Goal: Task Accomplishment & Management: Manage account settings

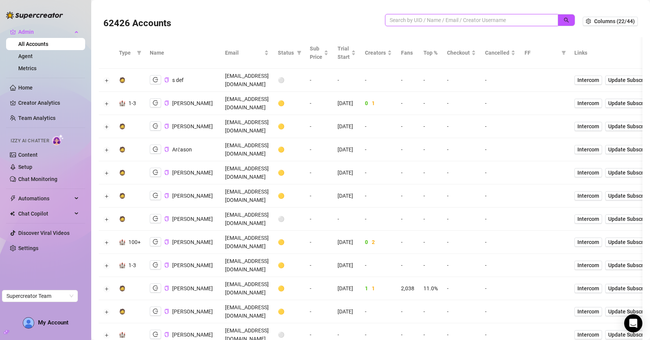
click at [420, 18] on input "search" at bounding box center [468, 20] width 158 height 8
type input "gali"
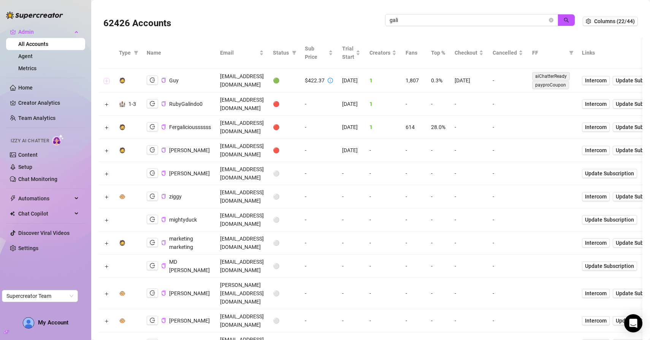
click at [107, 79] on button "Expand row" at bounding box center [107, 81] width 6 height 6
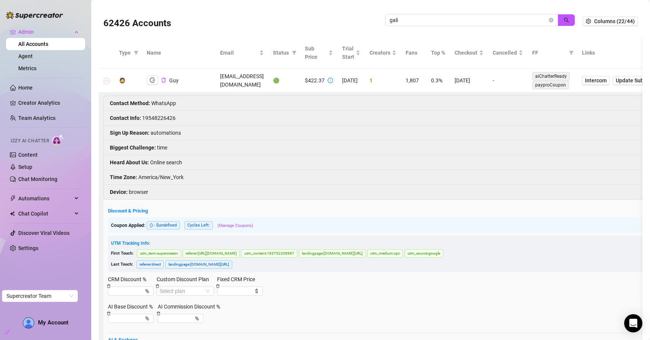
click at [107, 79] on button "Collapse row" at bounding box center [107, 81] width 6 height 6
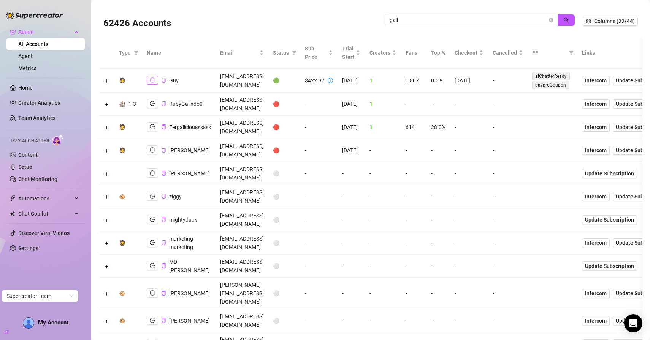
click at [154, 83] on button "button" at bounding box center [152, 80] width 11 height 9
click at [552, 19] on icon "close-circle" at bounding box center [550, 20] width 5 height 5
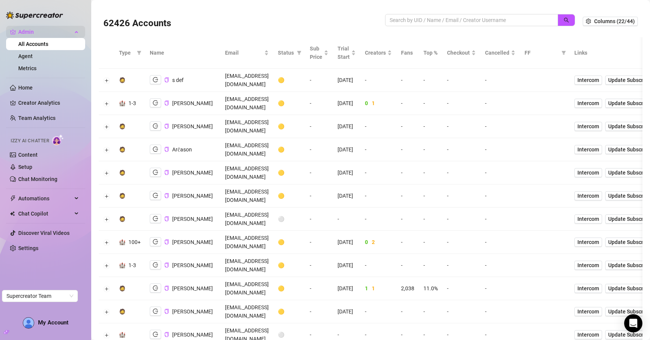
click at [72, 31] on div "Admin" at bounding box center [45, 32] width 79 height 12
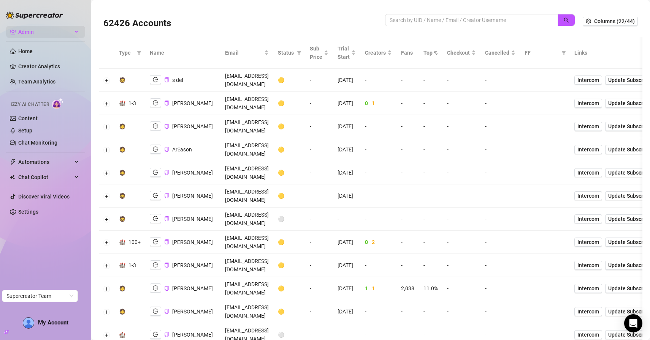
click at [77, 30] on div "Admin" at bounding box center [45, 32] width 79 height 12
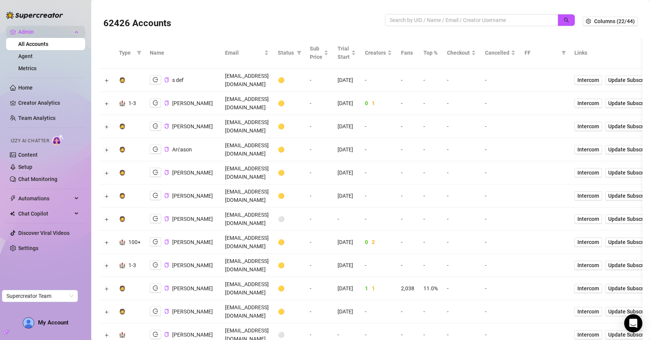
click at [68, 28] on span "Admin" at bounding box center [45, 32] width 54 height 12
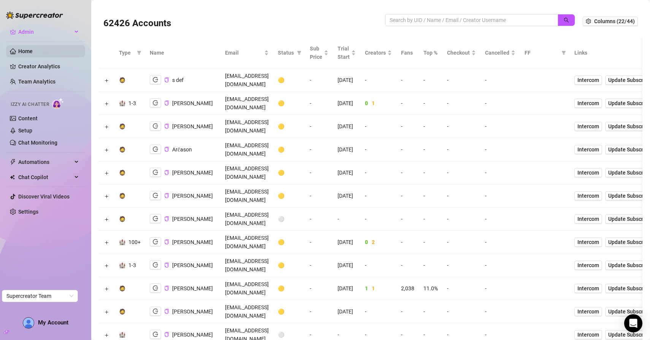
click at [33, 49] on link "Home" at bounding box center [25, 51] width 14 height 6
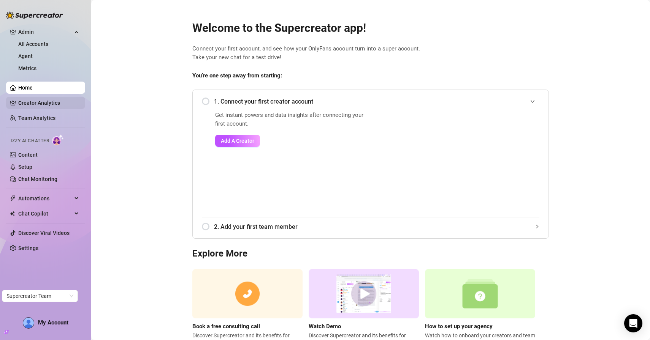
click at [49, 98] on link "Creator Analytics" at bounding box center [48, 103] width 61 height 12
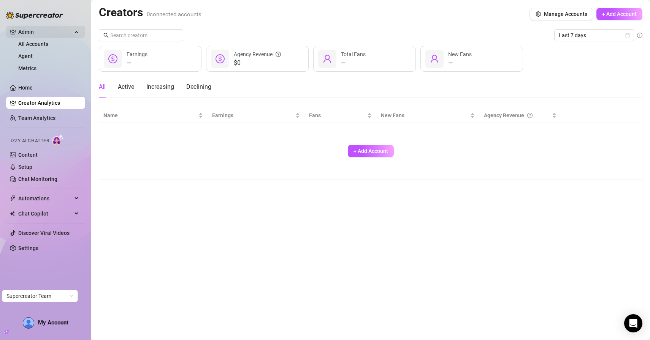
click at [48, 30] on span "Admin" at bounding box center [45, 32] width 54 height 12
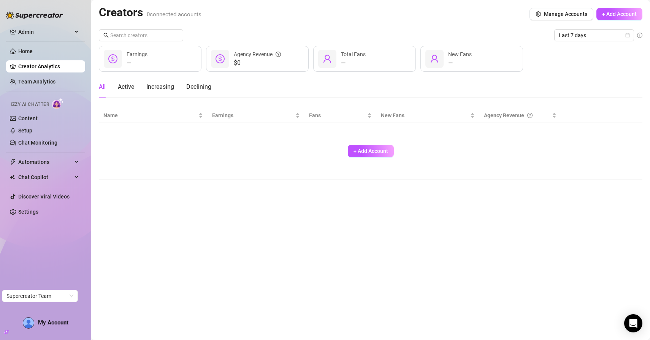
click at [53, 38] on ul "Admin All Accounts Agent Metrics Home Creator Analytics Team Analytics Izzy AI …" at bounding box center [45, 122] width 79 height 198
click at [55, 34] on span "Admin" at bounding box center [45, 32] width 54 height 12
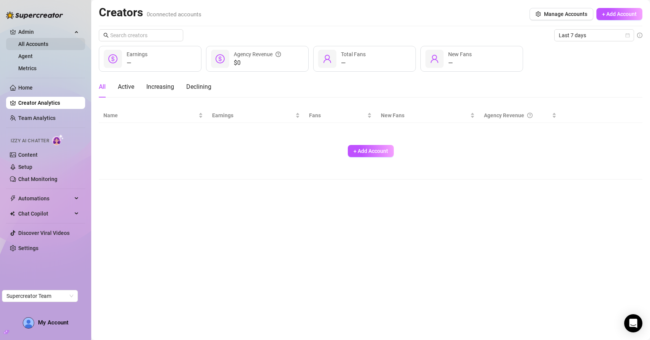
click at [46, 43] on link "All Accounts" at bounding box center [33, 44] width 30 height 6
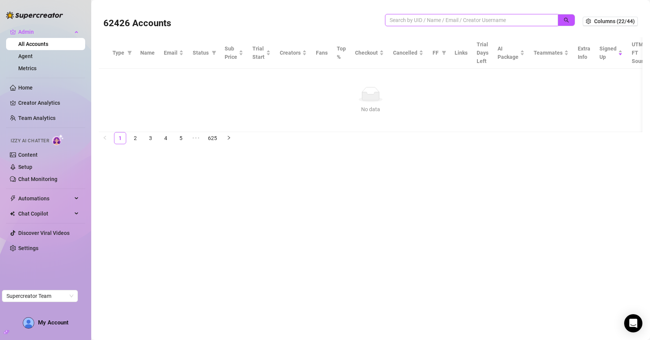
click at [469, 22] on input "search" at bounding box center [468, 20] width 158 height 8
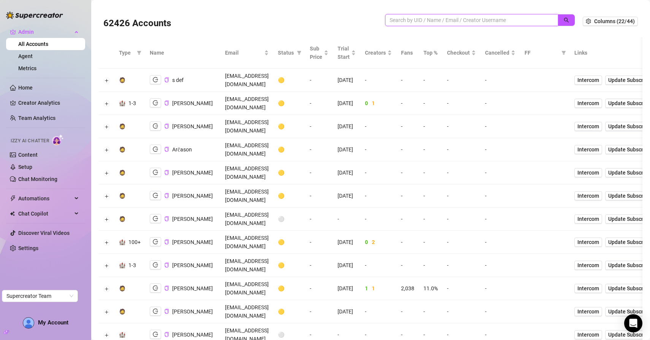
paste input "jayliebonow@hotmail.com"
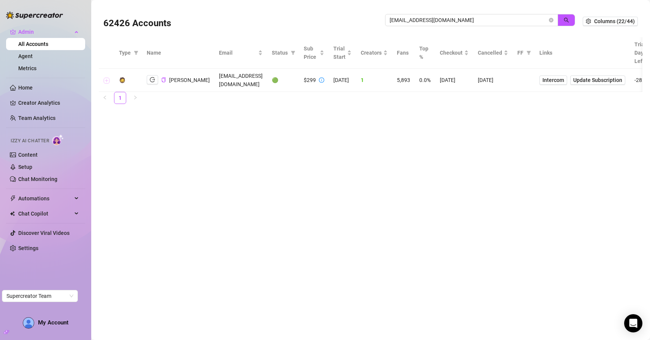
click at [109, 84] on button "Expand row" at bounding box center [107, 80] width 6 height 6
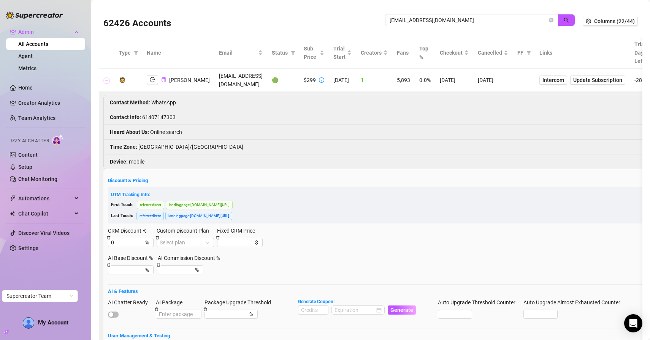
click at [109, 84] on button "Collapse row" at bounding box center [107, 80] width 6 height 6
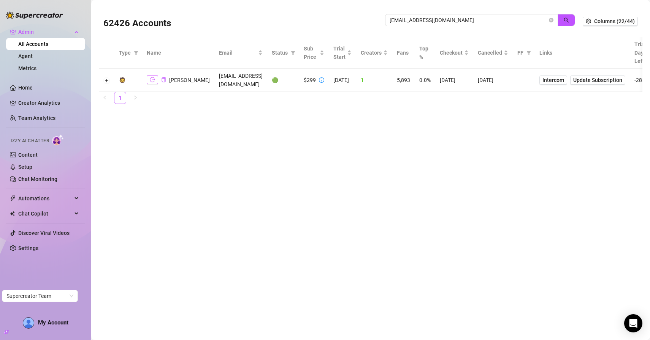
click at [155, 84] on button "button" at bounding box center [152, 79] width 11 height 9
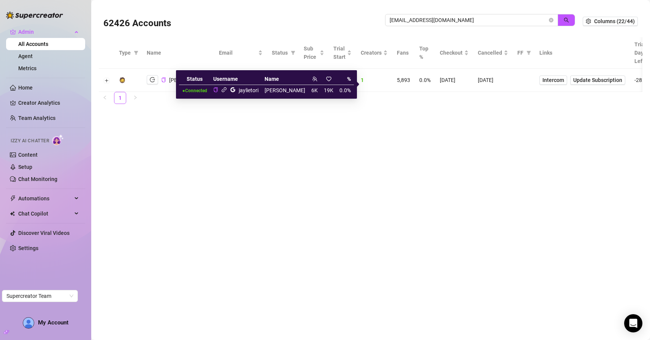
click at [227, 89] on icon "link" at bounding box center [224, 90] width 6 height 6
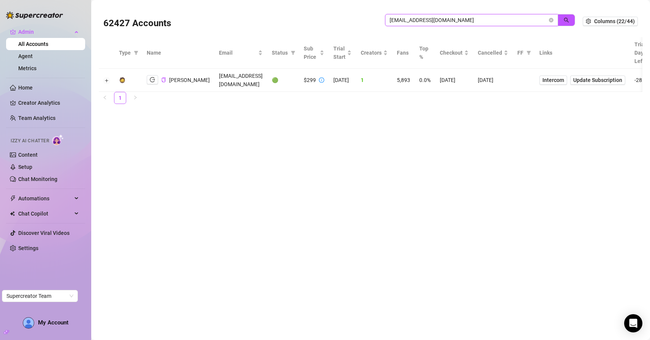
click at [449, 19] on input "jayliebonow@hotmail.com" at bounding box center [468, 20] width 158 height 8
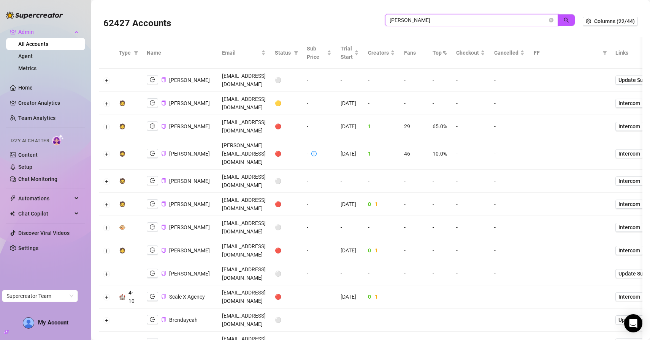
drag, startPoint x: 417, startPoint y: 19, endPoint x: 355, endPoint y: 19, distance: 62.3
click at [355, 19] on div "62427 Accounts ashley" at bounding box center [342, 21] width 479 height 26
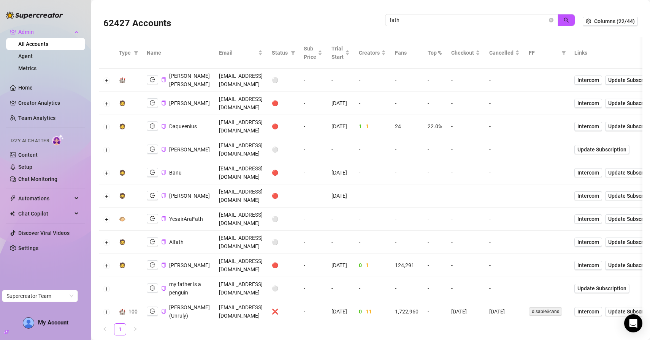
drag, startPoint x: 418, startPoint y: 13, endPoint x: 353, endPoint y: 13, distance: 65.0
click at [353, 13] on div "62427 Accounts fath" at bounding box center [342, 21] width 479 height 26
drag, startPoint x: 412, startPoint y: 24, endPoint x: 347, endPoint y: 20, distance: 65.4
click at [347, 20] on div "62427 Accounts fath" at bounding box center [342, 21] width 479 height 26
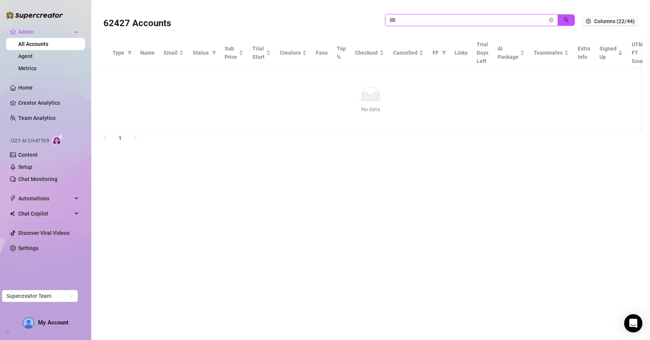
type input "lilli"
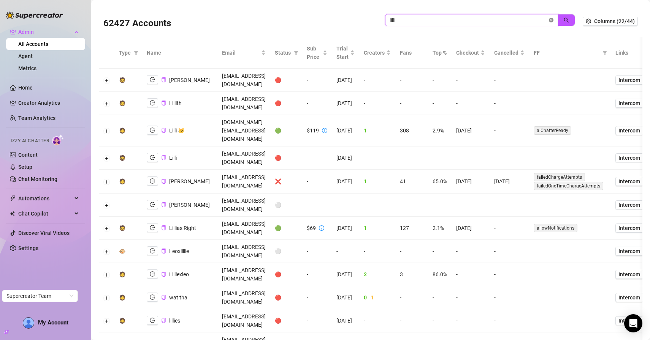
click at [551, 20] on icon "close-circle" at bounding box center [550, 20] width 5 height 5
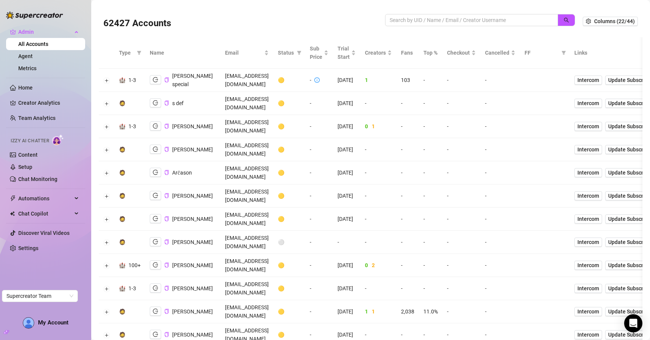
click at [442, 55] on th "Top %" at bounding box center [431, 53] width 24 height 32
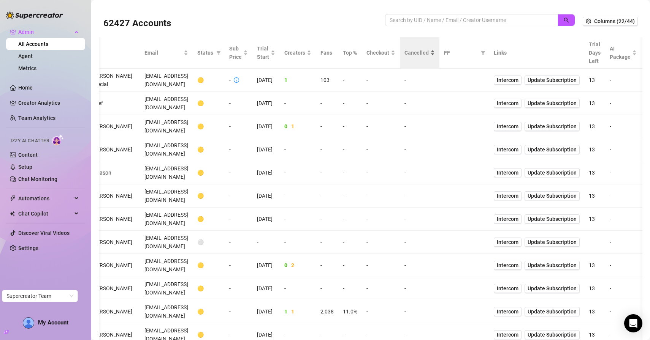
scroll to position [0, 55]
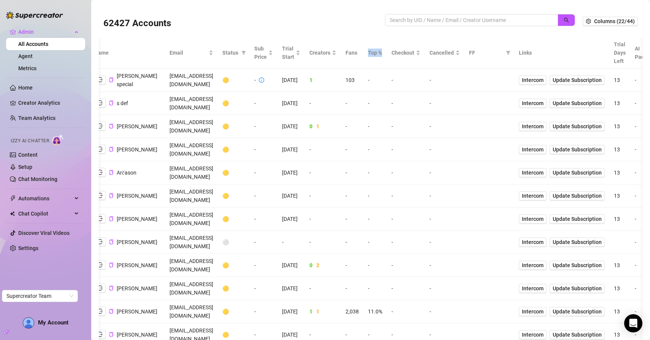
drag, startPoint x: 444, startPoint y: 54, endPoint x: 460, endPoint y: 54, distance: 16.7
click at [387, 54] on th "Top %" at bounding box center [375, 53] width 24 height 32
click at [387, 55] on th "Top %" at bounding box center [375, 53] width 24 height 32
click at [387, 54] on th "Top %" at bounding box center [375, 53] width 24 height 32
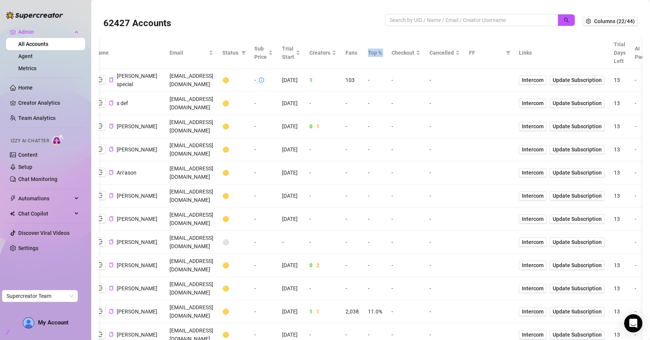
click at [387, 54] on th "Top %" at bounding box center [375, 53] width 24 height 32
click at [387, 55] on th "Top %" at bounding box center [375, 53] width 24 height 32
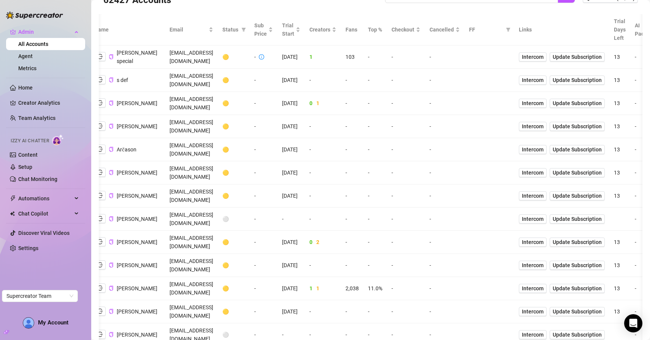
scroll to position [0, 0]
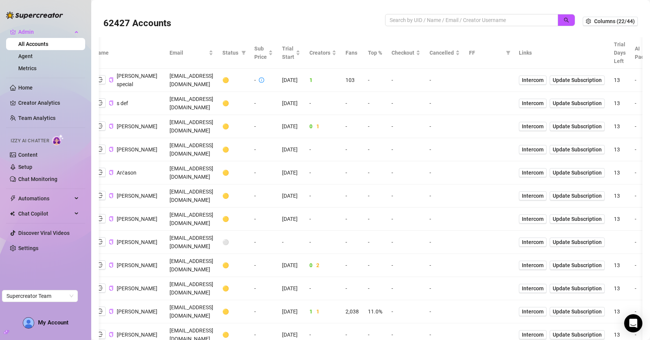
click at [363, 54] on th "Fans" at bounding box center [352, 53] width 22 height 32
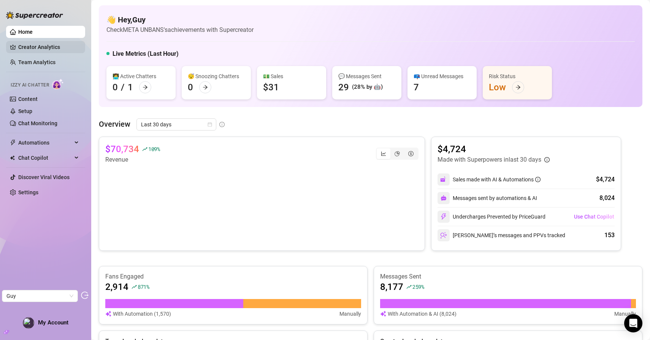
click at [65, 49] on link "Creator Analytics" at bounding box center [48, 47] width 61 height 12
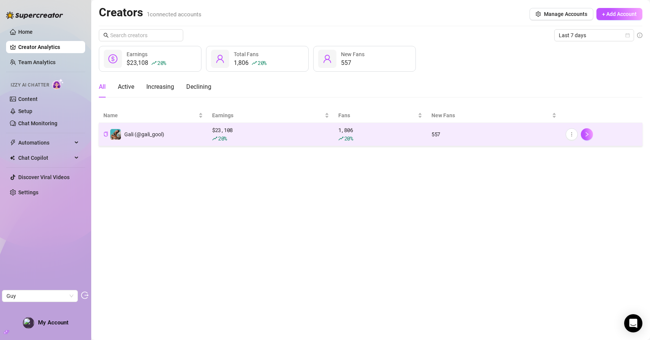
click at [171, 137] on td "Gali (@gali_gool)" at bounding box center [153, 134] width 109 height 23
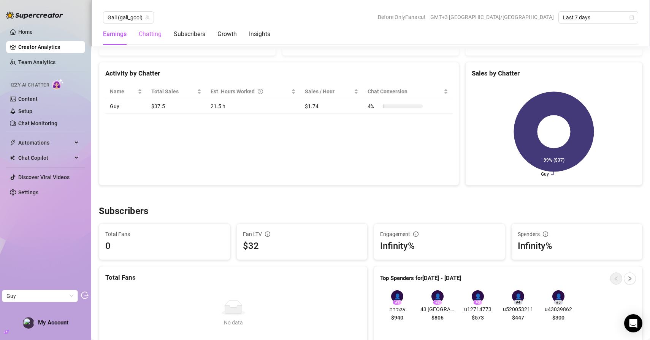
click at [153, 40] on div "Chatting" at bounding box center [150, 34] width 23 height 21
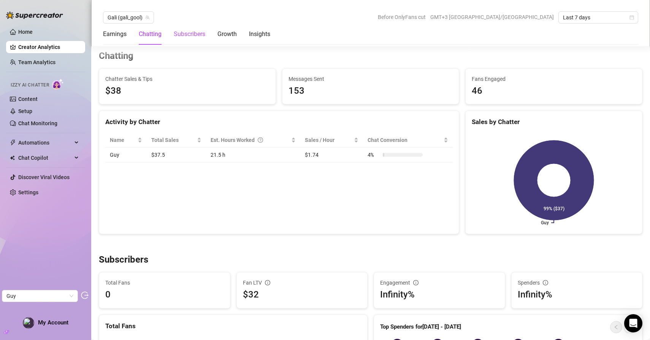
click at [179, 37] on div "Subscribers" at bounding box center [190, 34] width 32 height 9
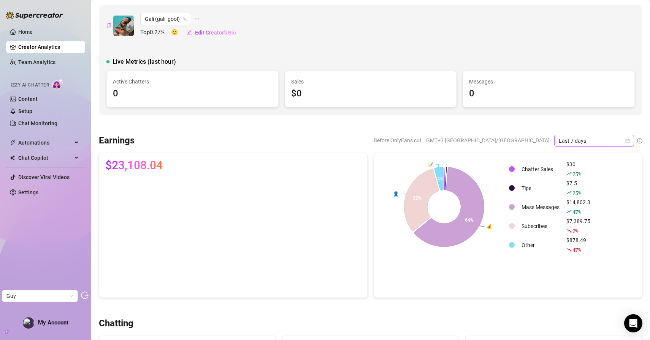
click at [556, 140] on div "Last 7 days" at bounding box center [594, 141] width 80 height 12
click at [573, 182] on div "Last 30 days" at bounding box center [594, 180] width 68 height 8
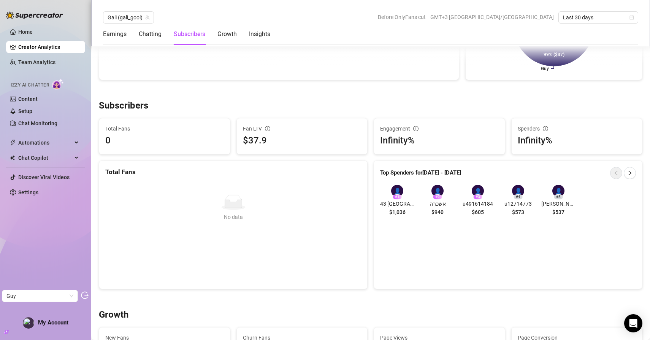
scroll to position [351, 0]
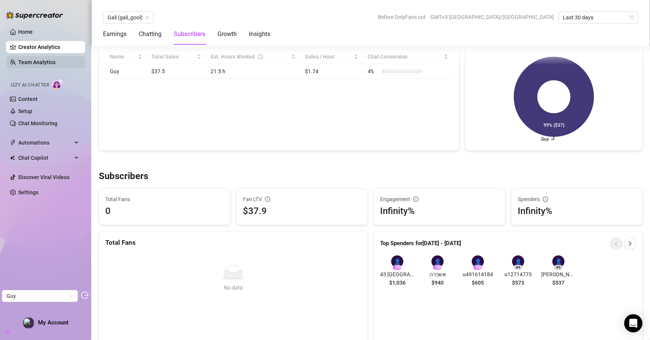
click at [39, 65] on link "Team Analytics" at bounding box center [36, 62] width 37 height 6
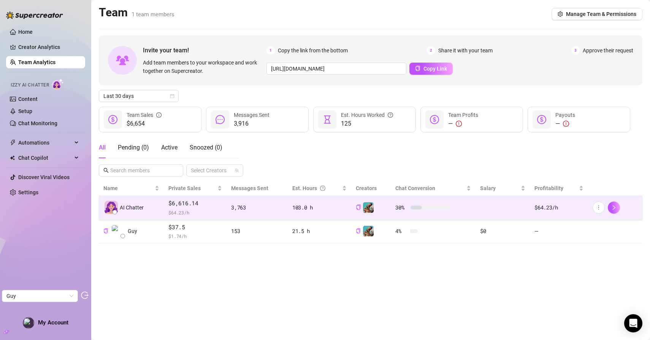
click at [248, 199] on td "3,763" at bounding box center [256, 208] width 61 height 24
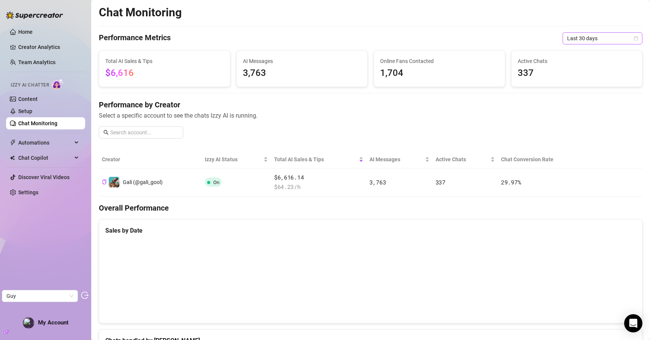
click at [592, 35] on span "Last 30 days" at bounding box center [602, 38] width 71 height 11
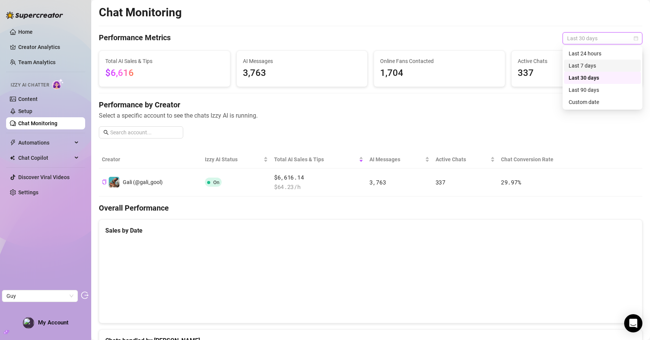
click at [583, 64] on div "Last 7 days" at bounding box center [602, 66] width 68 height 8
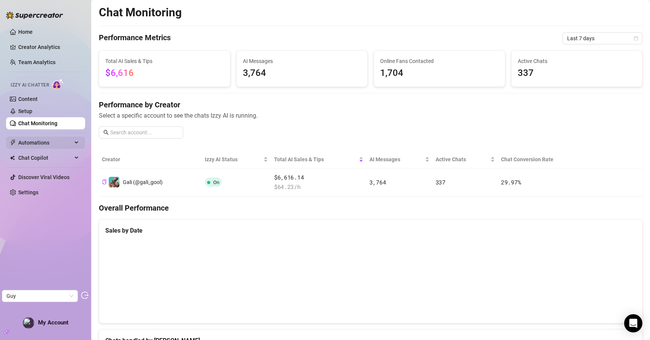
click at [49, 137] on span "Automations" at bounding box center [45, 143] width 54 height 12
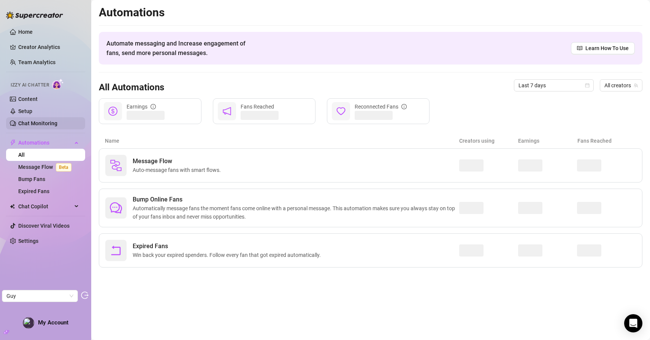
click at [46, 120] on link "Chat Monitoring" at bounding box center [37, 123] width 39 height 6
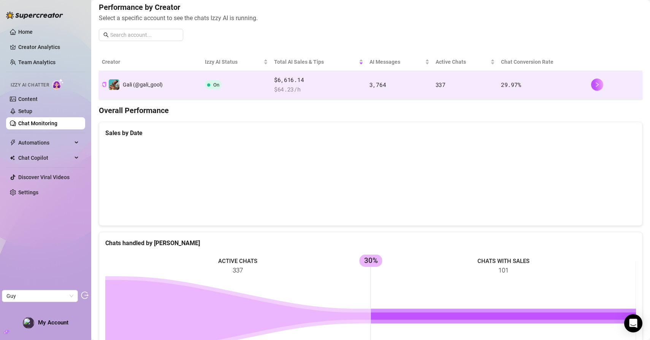
scroll to position [89, 0]
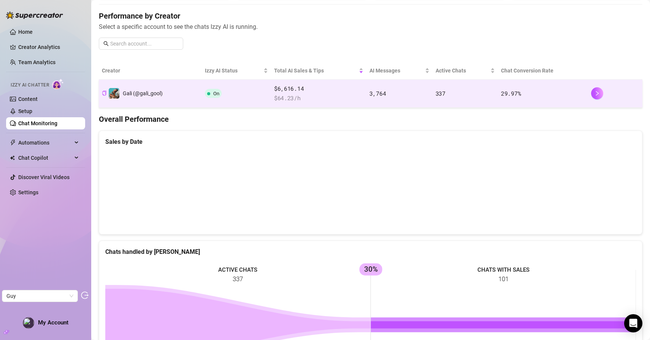
click at [179, 98] on td "Gali (@gali_gool)" at bounding box center [150, 94] width 103 height 28
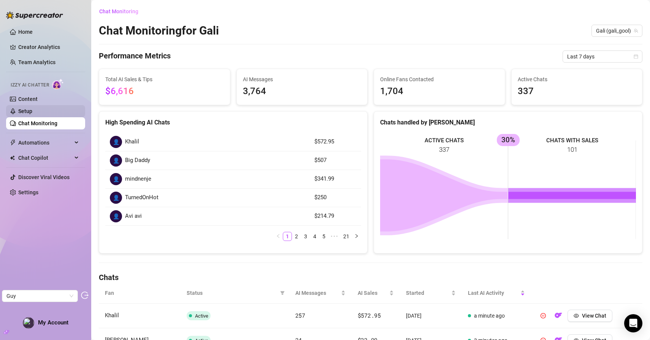
click at [32, 108] on link "Setup" at bounding box center [25, 111] width 14 height 6
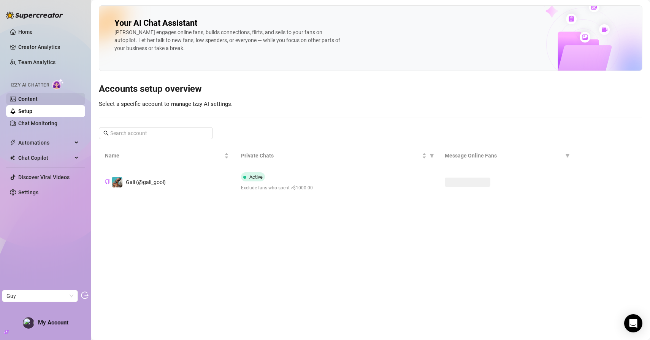
click at [38, 97] on link "Content" at bounding box center [27, 99] width 19 height 6
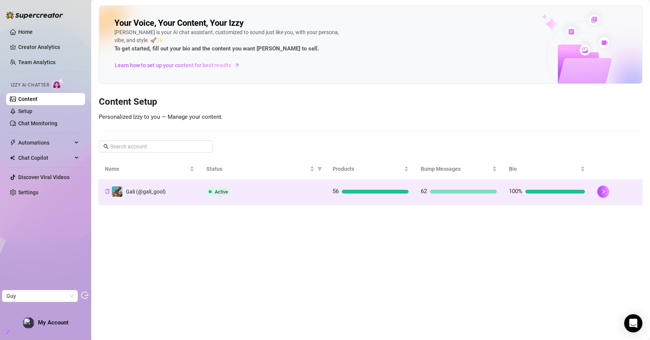
click at [203, 187] on td "Active" at bounding box center [263, 192] width 126 height 25
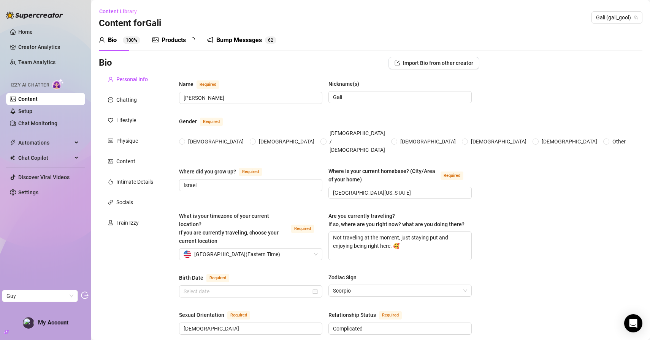
radio input "true"
type input "February 17th, 2000"
click at [220, 37] on div "Bump Messages 6 2" at bounding box center [246, 40] width 69 height 9
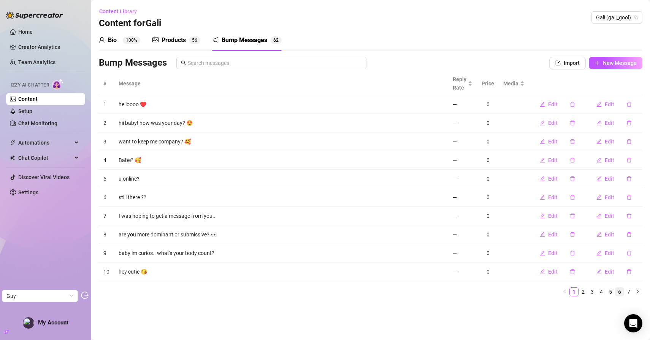
click at [621, 291] on link "6" at bounding box center [619, 292] width 8 height 8
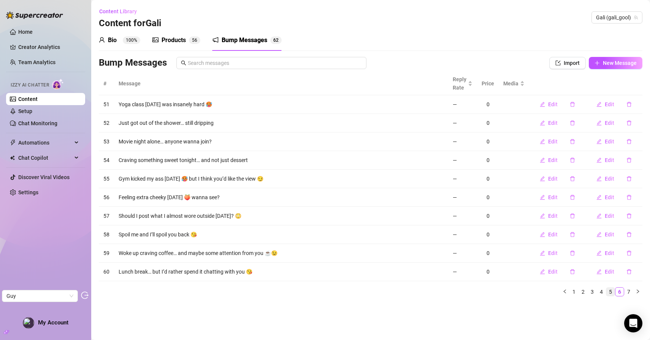
click at [612, 293] on link "5" at bounding box center [610, 292] width 8 height 8
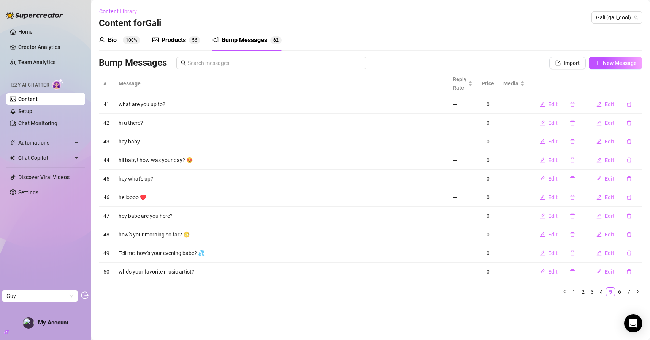
click at [178, 43] on div "Products" at bounding box center [173, 40] width 24 height 9
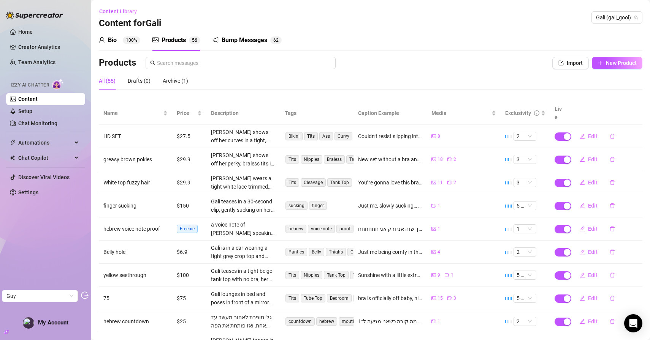
click at [124, 40] on sup "100%" at bounding box center [131, 40] width 17 height 8
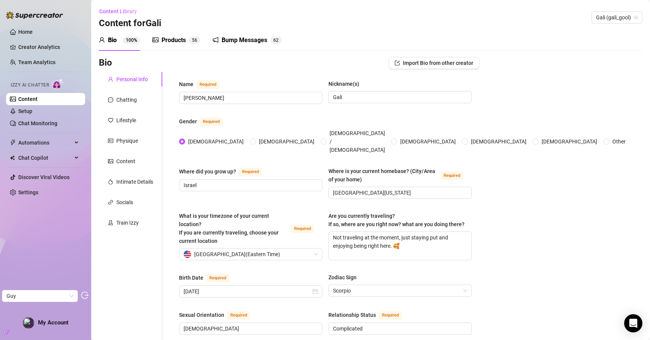
scroll to position [13, 0]
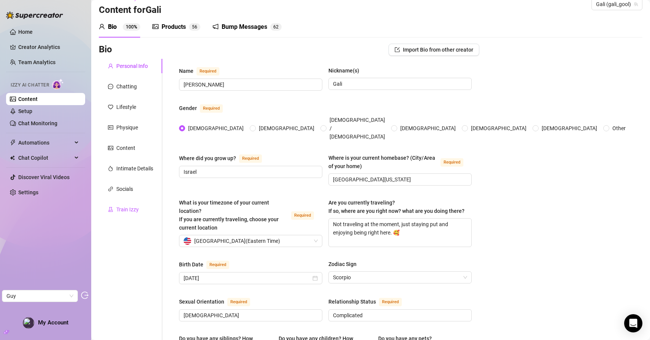
click at [135, 209] on div "Train Izzy" at bounding box center [127, 209] width 22 height 8
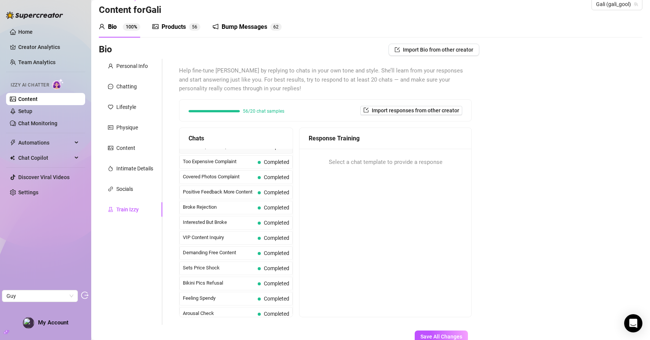
scroll to position [0, 0]
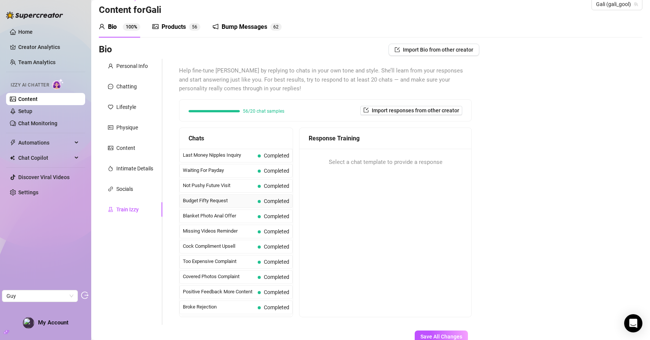
click at [220, 201] on span "Budget Fifty Request" at bounding box center [219, 201] width 72 height 8
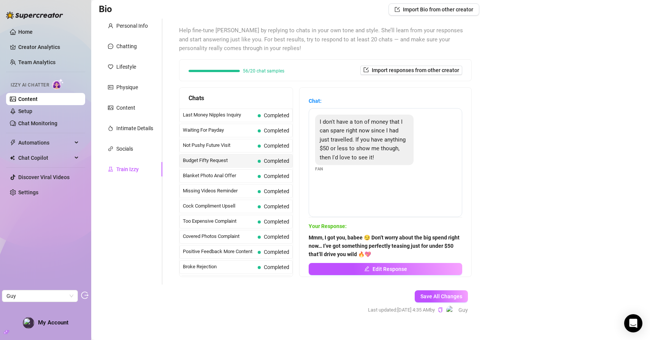
scroll to position [54, 0]
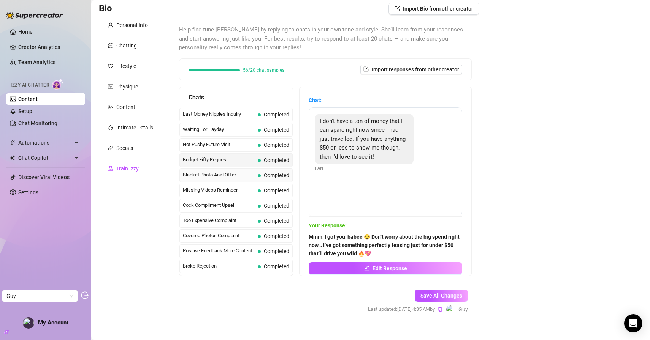
click at [226, 176] on span "Blanket Photo Anal Offer" at bounding box center [219, 175] width 72 height 8
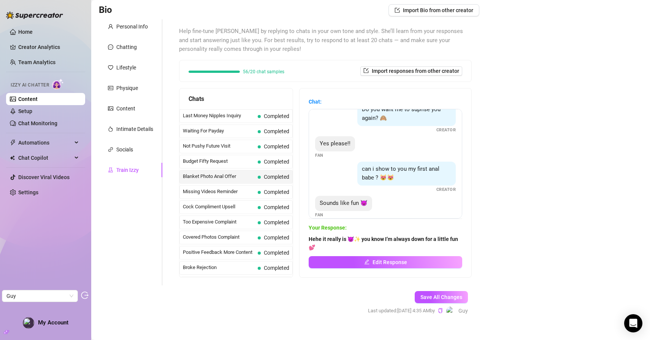
scroll to position [124, 0]
click at [226, 196] on div "Missing Videos Reminder Completed" at bounding box center [235, 192] width 113 height 14
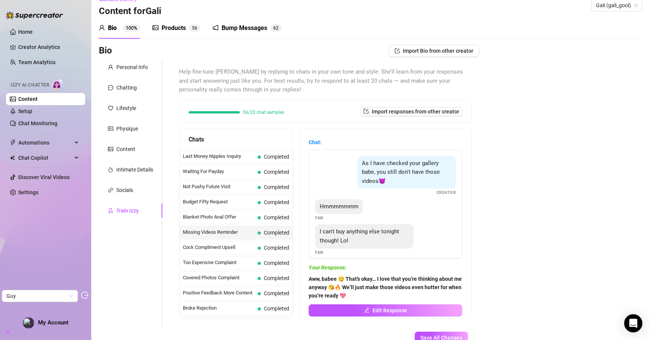
scroll to position [11, 0]
click at [33, 29] on link "Home" at bounding box center [25, 32] width 14 height 6
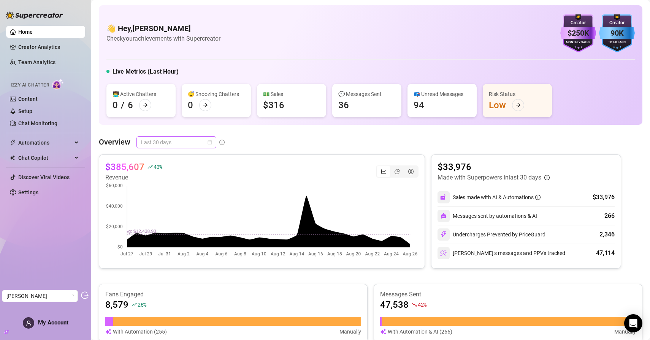
click at [180, 137] on span "Last 30 days" at bounding box center [176, 142] width 71 height 11
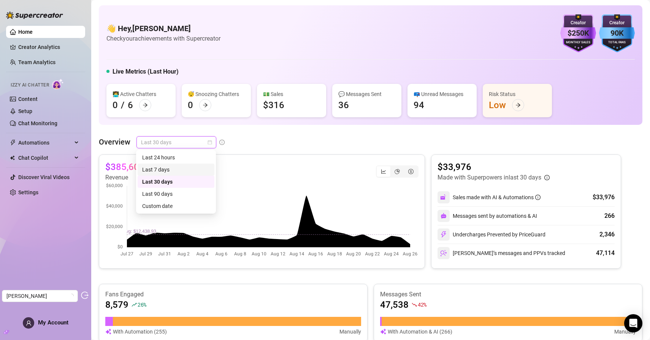
click at [163, 169] on div "Last 7 days" at bounding box center [176, 170] width 68 height 8
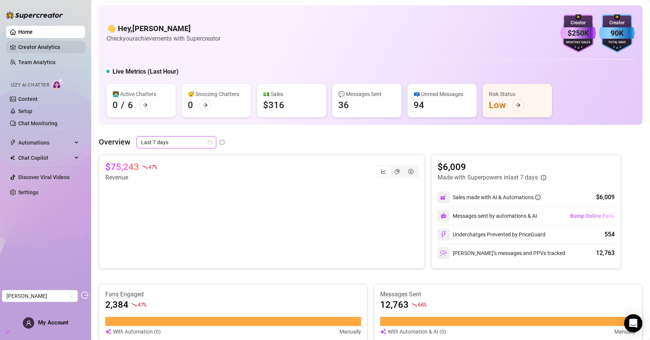
click at [56, 52] on link "Creator Analytics" at bounding box center [48, 47] width 61 height 12
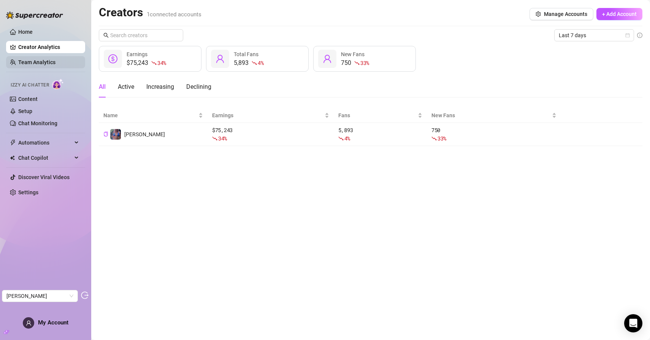
click at [55, 59] on link "Team Analytics" at bounding box center [36, 62] width 37 height 6
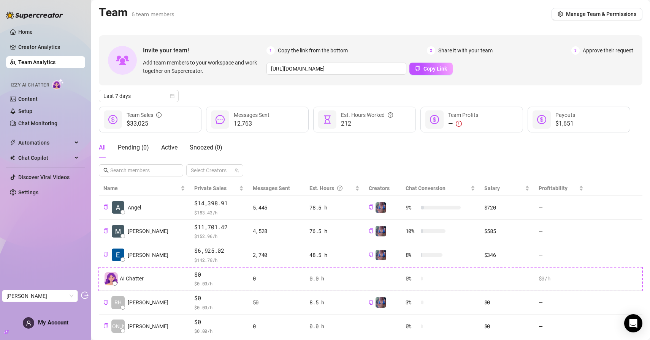
scroll to position [45, 0]
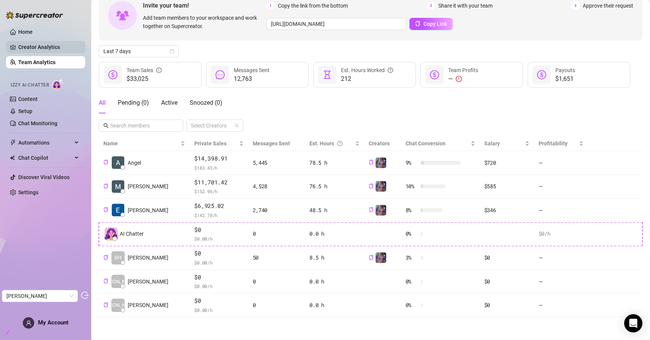
click at [52, 49] on link "Creator Analytics" at bounding box center [48, 47] width 61 height 12
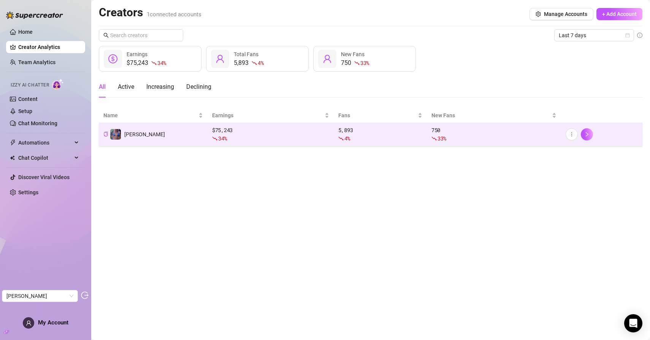
click at [182, 137] on td "[PERSON_NAME]" at bounding box center [153, 134] width 109 height 23
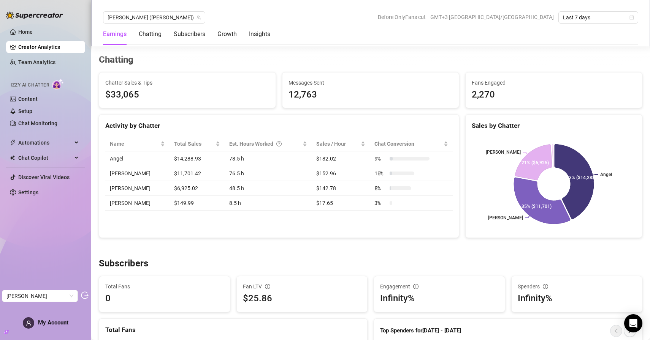
scroll to position [240, 0]
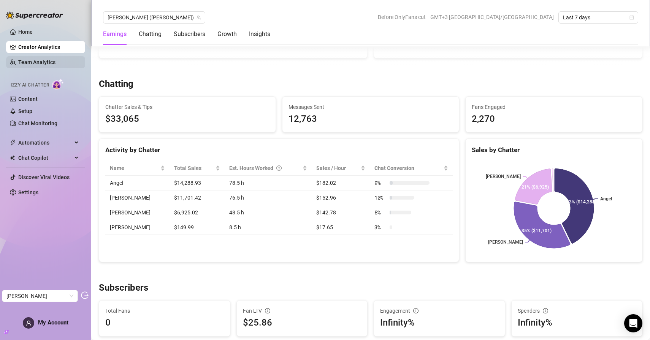
click at [52, 65] on link "Team Analytics" at bounding box center [36, 62] width 37 height 6
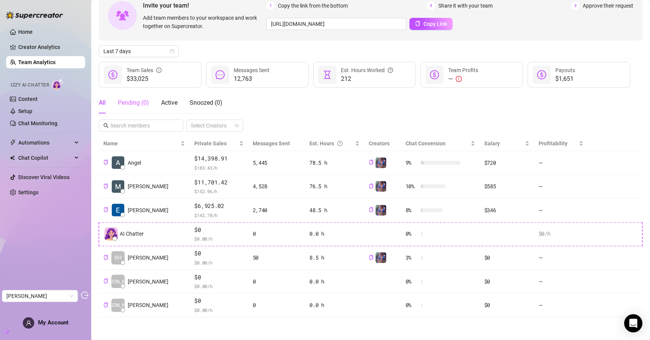
scroll to position [45, 0]
click at [38, 100] on link "Content" at bounding box center [27, 99] width 19 height 6
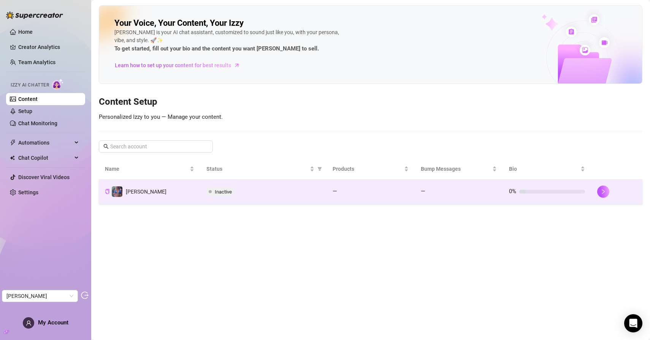
click at [253, 191] on div "Inactive" at bounding box center [263, 191] width 114 height 9
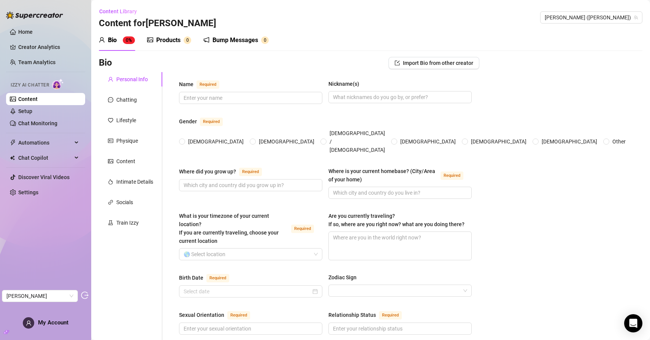
click at [166, 37] on div "Products" at bounding box center [168, 40] width 24 height 9
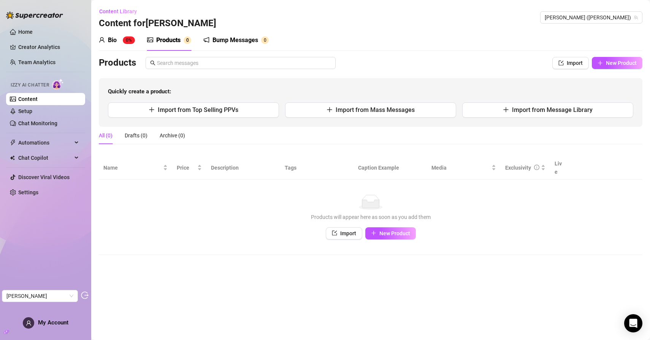
click at [232, 36] on div "Bump Messages" at bounding box center [235, 40] width 46 height 9
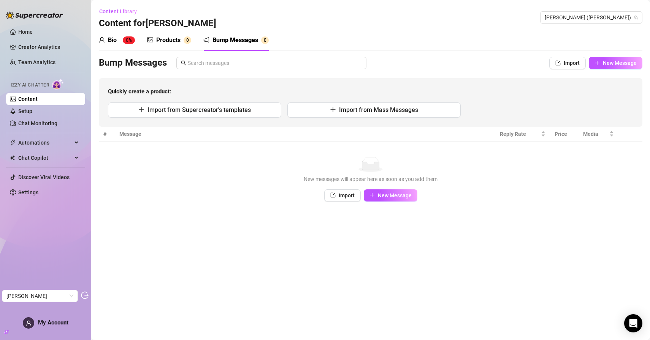
click at [134, 36] on span "0%" at bounding box center [129, 40] width 12 height 8
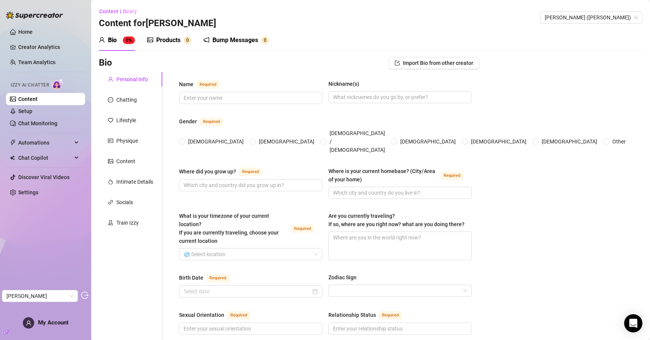
click at [38, 97] on link "Content" at bounding box center [27, 99] width 19 height 6
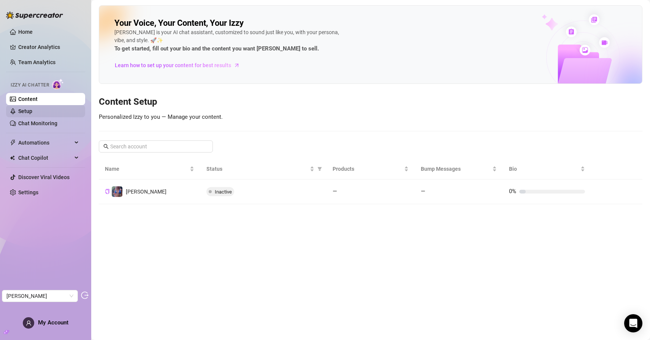
click at [32, 109] on link "Setup" at bounding box center [25, 111] width 14 height 6
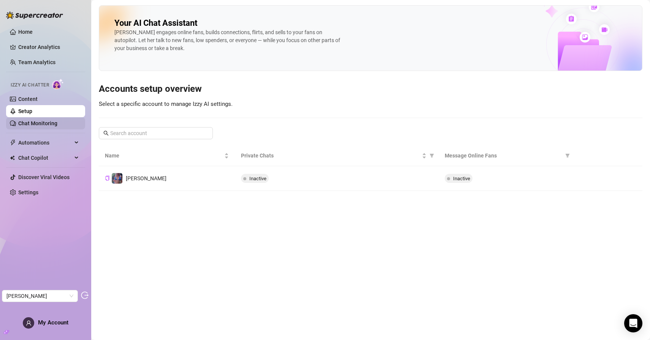
click at [26, 123] on link "Chat Monitoring" at bounding box center [37, 123] width 39 height 6
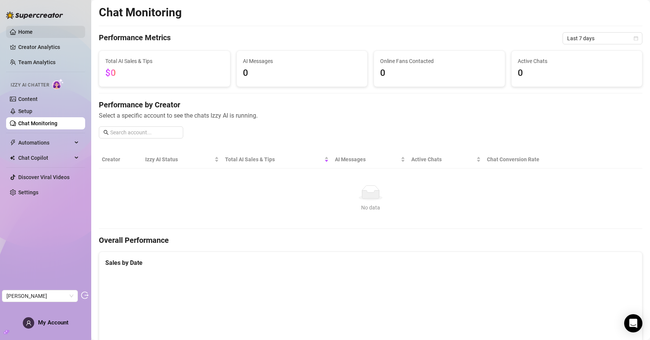
click at [28, 35] on link "Home" at bounding box center [25, 32] width 14 height 6
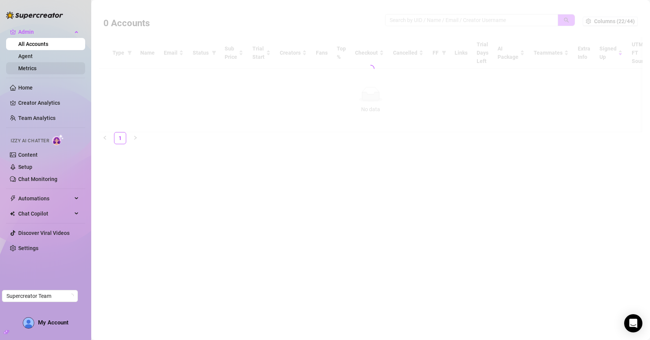
click at [36, 65] on link "Metrics" at bounding box center [27, 68] width 18 height 6
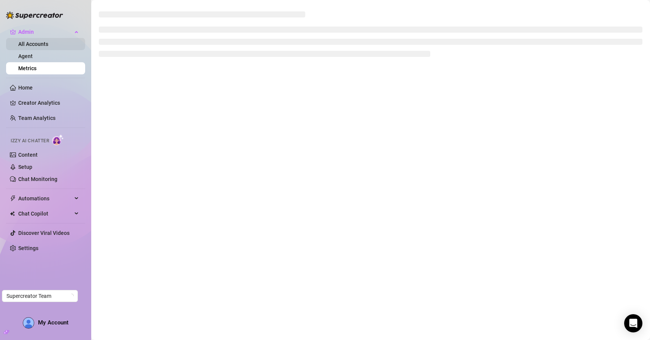
click at [48, 47] on link "All Accounts" at bounding box center [33, 44] width 30 height 6
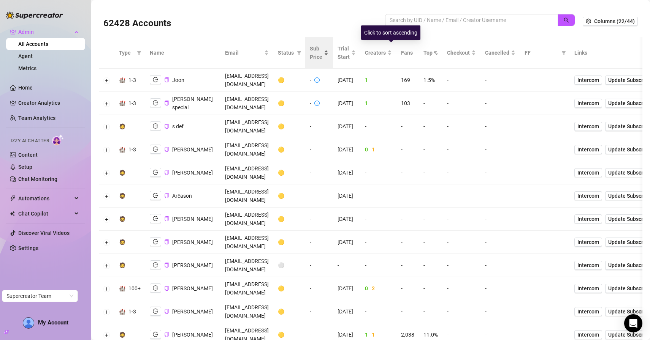
click at [322, 51] on span "Sub Price" at bounding box center [316, 52] width 13 height 17
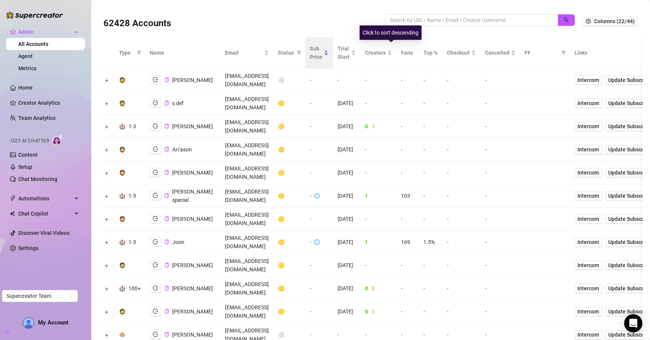
click at [322, 52] on span "Sub Price" at bounding box center [316, 52] width 13 height 17
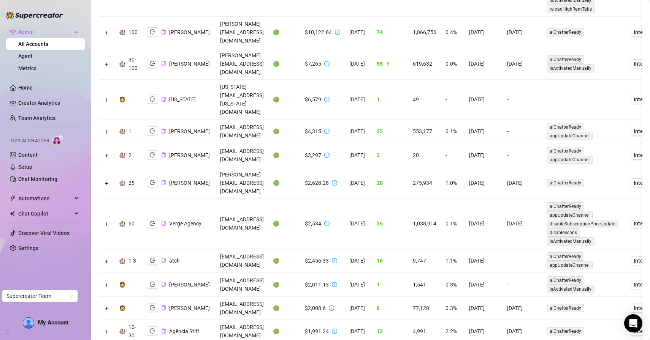
scroll to position [264, 0]
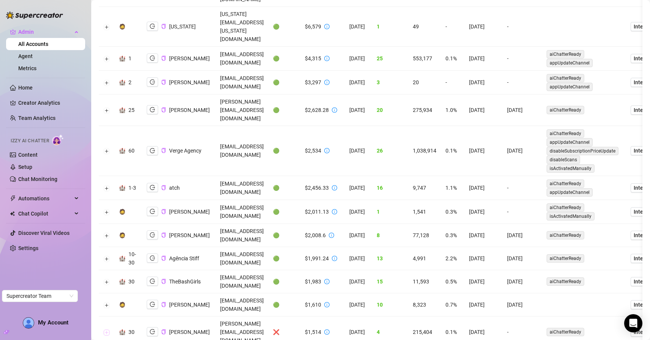
click at [104, 330] on button "Expand row" at bounding box center [107, 333] width 6 height 6
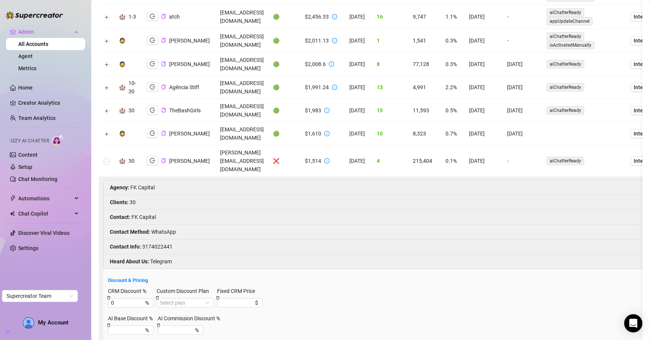
scroll to position [408, 0]
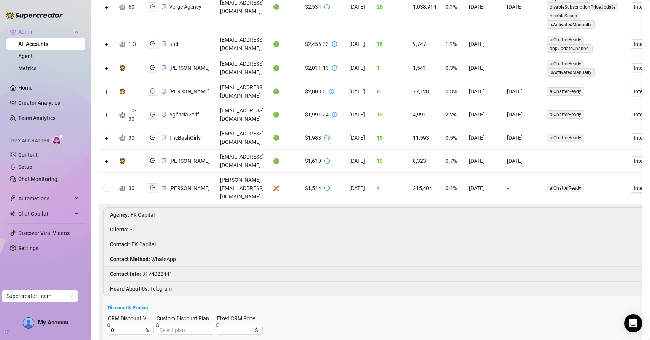
click at [106, 186] on button "Collapse row" at bounding box center [107, 189] width 6 height 6
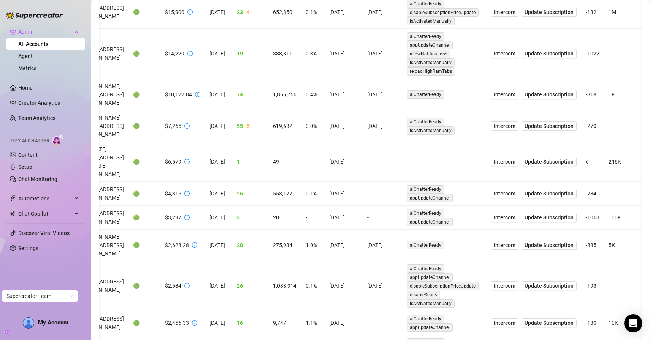
scroll to position [0, 0]
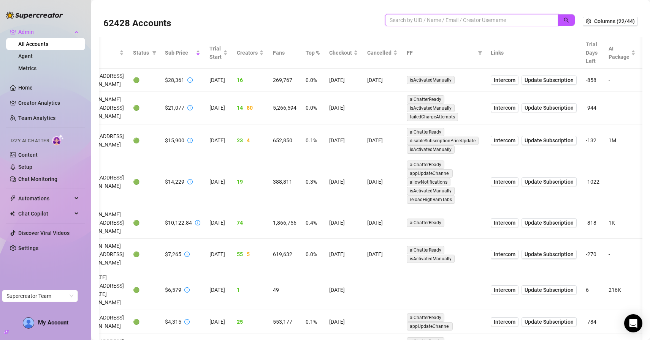
click at [416, 20] on input "search" at bounding box center [468, 20] width 158 height 8
paste input "9IY6GNq9MCR6oS0jCm8xfKeNTmr1"
click at [572, 19] on button "button" at bounding box center [565, 20] width 17 height 12
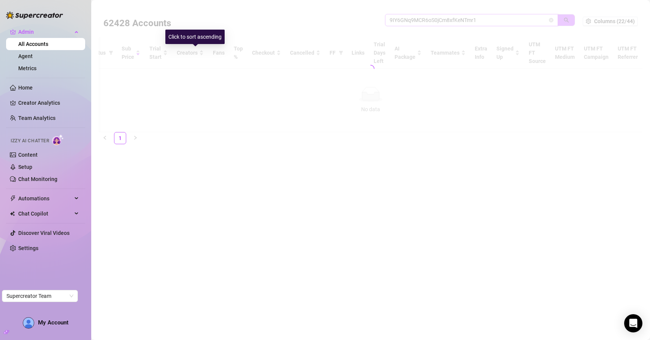
scroll to position [0, 95]
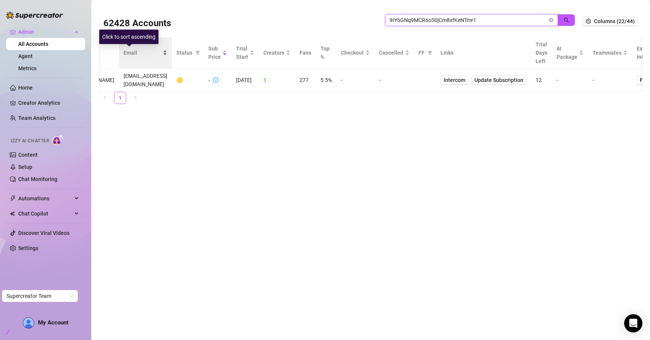
type input "9IY6GNq9MCR6oS0jCm8xfKeNTmr1"
click at [147, 43] on div "Click to sort ascending" at bounding box center [128, 37] width 59 height 14
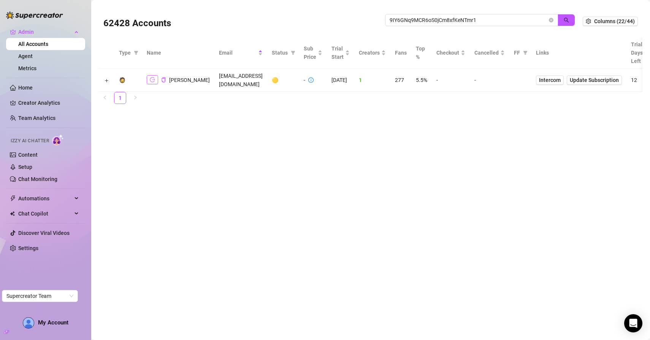
click at [151, 83] on button "button" at bounding box center [152, 79] width 11 height 9
click at [28, 88] on link "Home" at bounding box center [25, 88] width 14 height 6
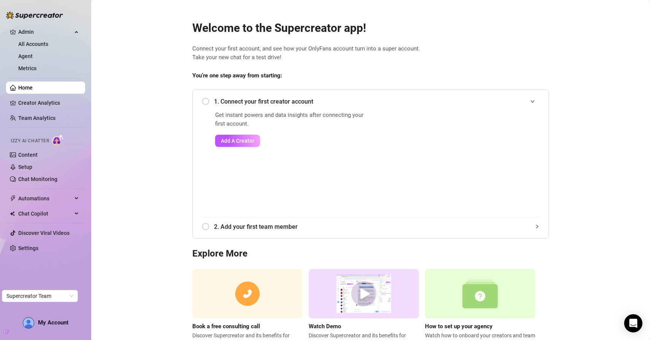
scroll to position [31, 0]
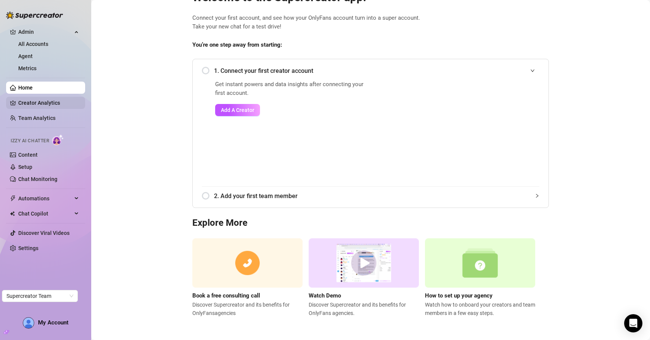
click at [52, 104] on link "Creator Analytics" at bounding box center [48, 103] width 61 height 12
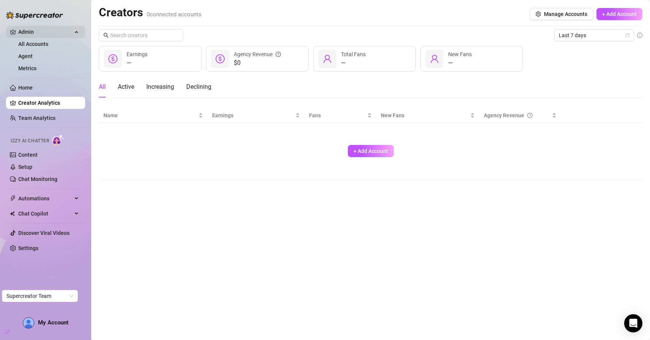
click at [55, 33] on span "Admin" at bounding box center [45, 32] width 54 height 12
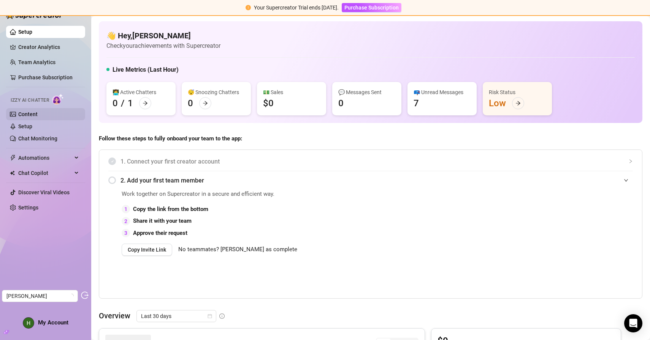
click at [30, 117] on link "Content" at bounding box center [27, 114] width 19 height 6
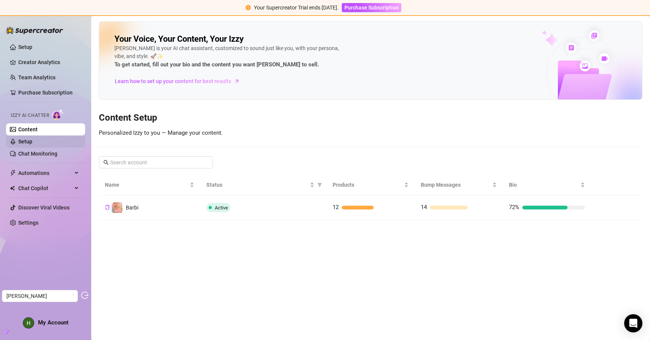
click at [32, 145] on link "Setup" at bounding box center [25, 142] width 14 height 6
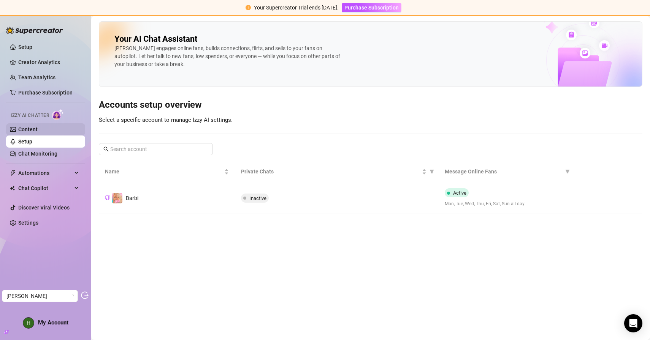
click at [38, 133] on link "Content" at bounding box center [27, 129] width 19 height 6
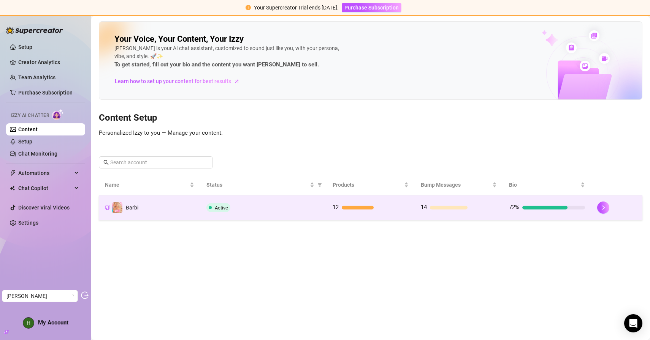
click at [180, 213] on td "Barbi" at bounding box center [149, 208] width 101 height 25
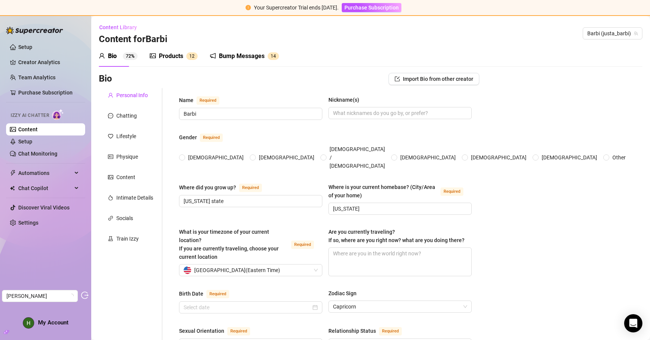
radio input "true"
type input "[DATE]"
click at [181, 56] on div "Products" at bounding box center [171, 56] width 24 height 9
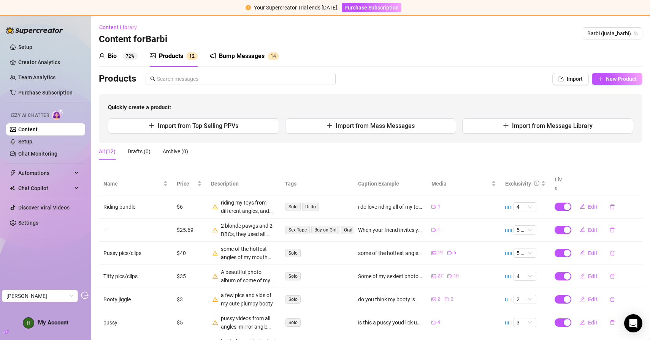
click at [228, 64] on div "Bump Messages 1 4" at bounding box center [244, 56] width 69 height 21
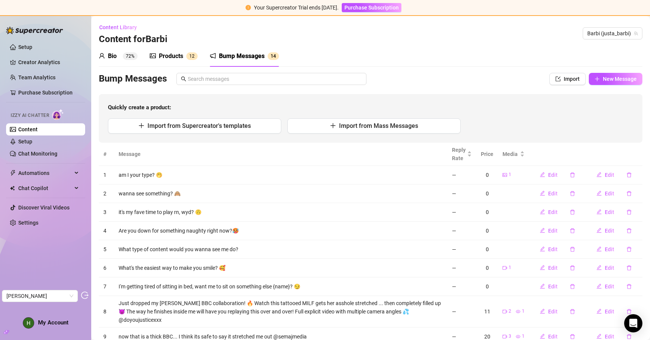
click at [113, 57] on div "Bio" at bounding box center [112, 56] width 9 height 9
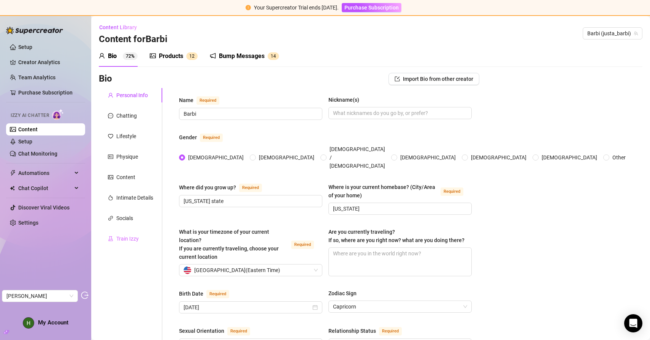
click at [127, 245] on div "Train Izzy" at bounding box center [130, 239] width 63 height 14
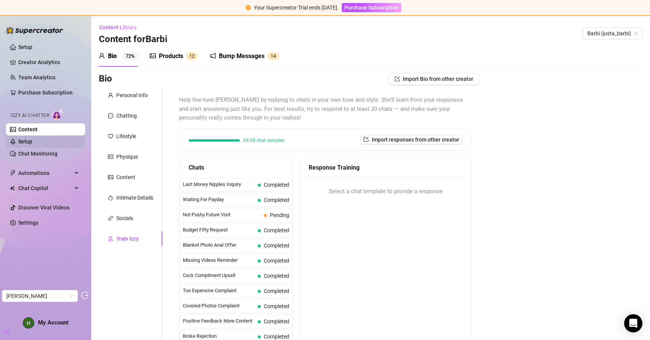
click at [32, 145] on link "Setup" at bounding box center [25, 142] width 14 height 6
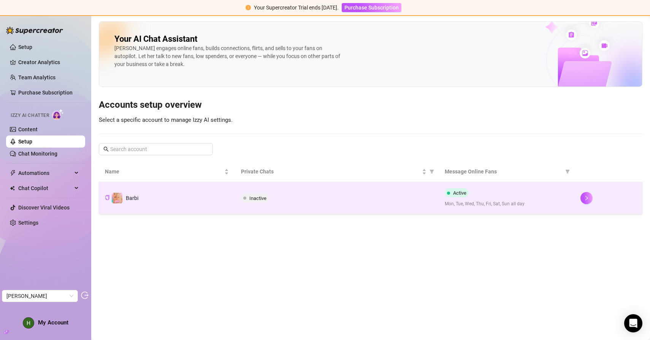
click at [219, 195] on td "Barbi" at bounding box center [167, 198] width 136 height 32
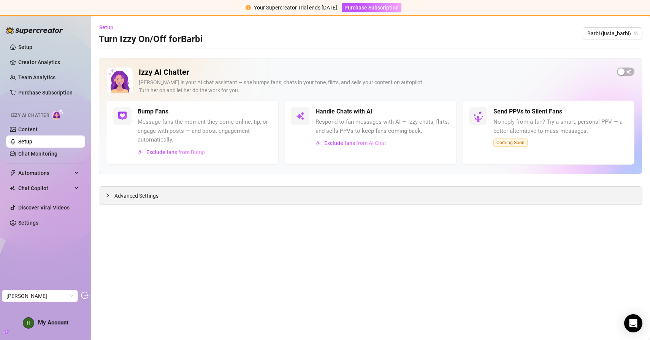
click at [169, 190] on div "Advanced Settings" at bounding box center [370, 196] width 542 height 18
click at [172, 201] on div "Advanced Settings" at bounding box center [370, 196] width 542 height 18
click at [142, 201] on div "Advanced Settings" at bounding box center [370, 196] width 542 height 18
click at [142, 199] on span "Advanced Settings" at bounding box center [136, 196] width 44 height 8
click at [142, 196] on span "Advanced Settings" at bounding box center [136, 196] width 44 height 8
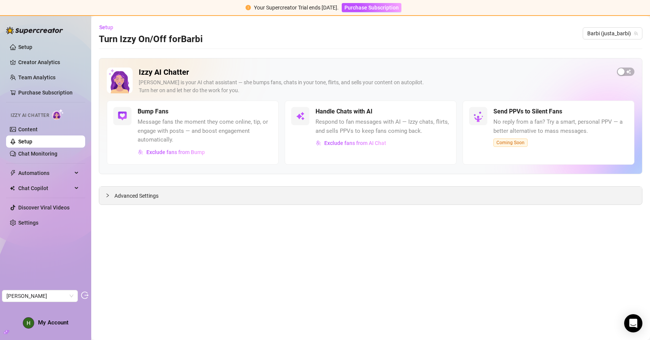
click at [142, 196] on span "Advanced Settings" at bounding box center [136, 196] width 44 height 8
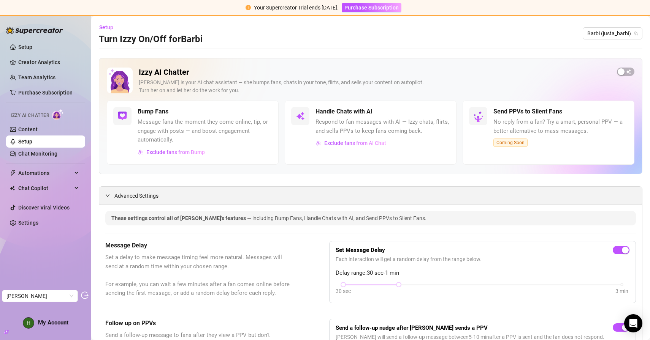
click at [140, 196] on span "Advanced Settings" at bounding box center [136, 196] width 44 height 8
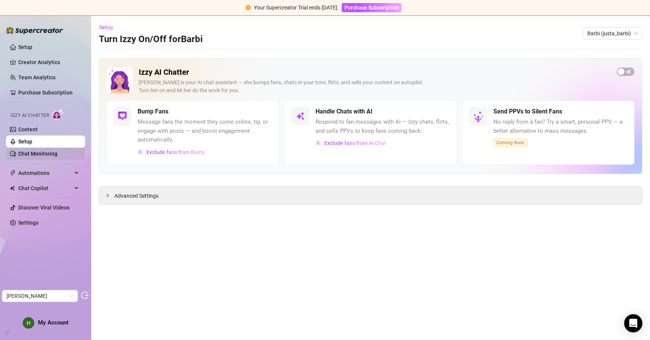
click at [57, 151] on link "Chat Monitoring" at bounding box center [37, 154] width 39 height 6
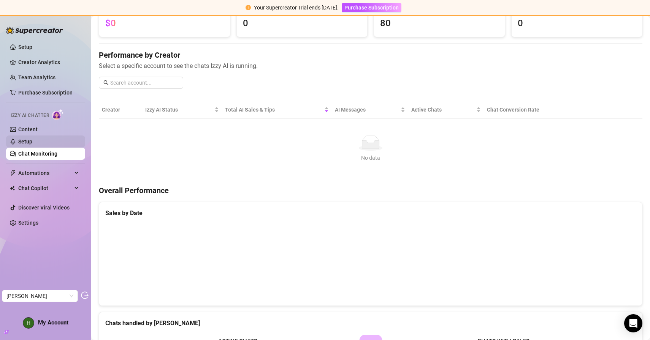
scroll to position [46, 0]
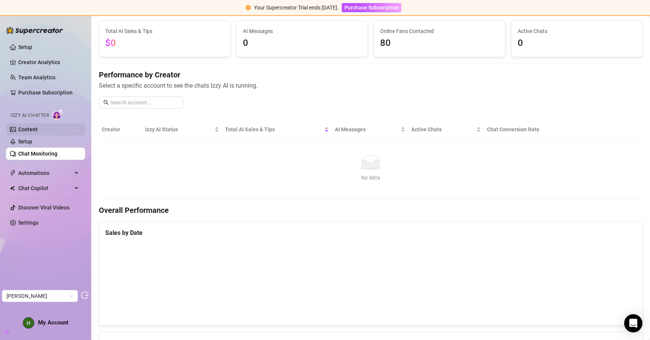
click at [33, 131] on link "Content" at bounding box center [27, 129] width 19 height 6
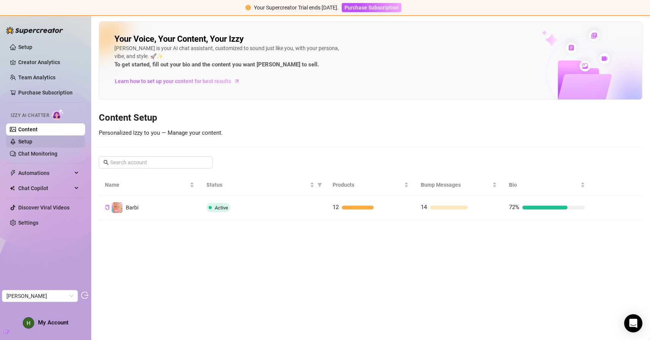
click at [32, 144] on link "Setup" at bounding box center [25, 142] width 14 height 6
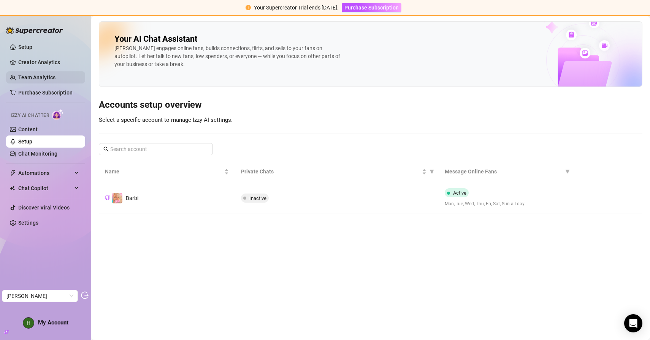
click at [42, 75] on link "Team Analytics" at bounding box center [36, 77] width 37 height 6
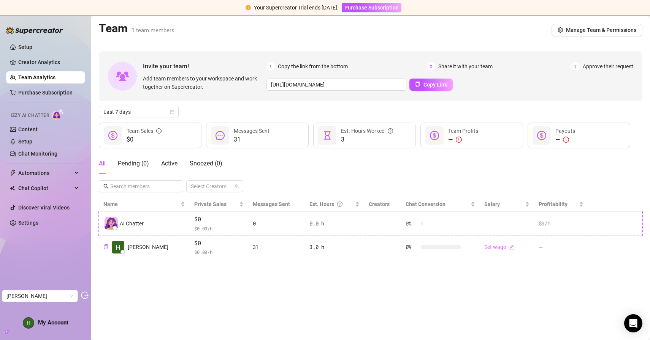
click at [145, 119] on div "Invite your team! Add team members to your workspace and work together on Super…" at bounding box center [370, 155] width 543 height 208
click at [150, 113] on span "Last 7 days" at bounding box center [138, 111] width 71 height 11
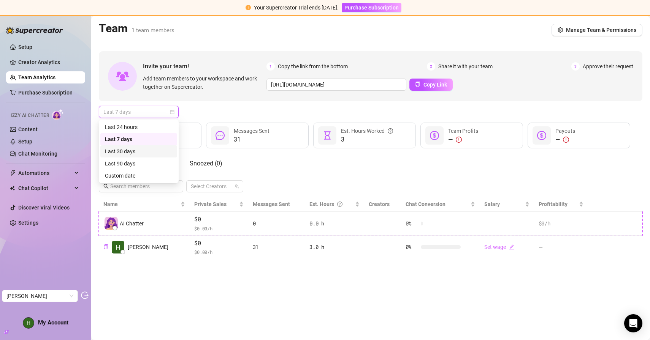
click at [139, 153] on div "Last 30 days" at bounding box center [139, 151] width 68 height 8
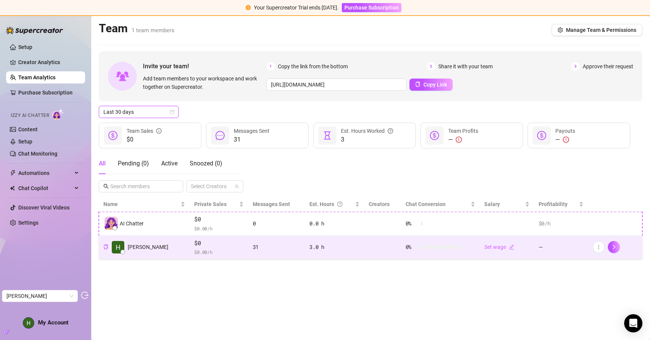
click at [223, 258] on td "$0 $ 0.00 /h" at bounding box center [219, 248] width 58 height 24
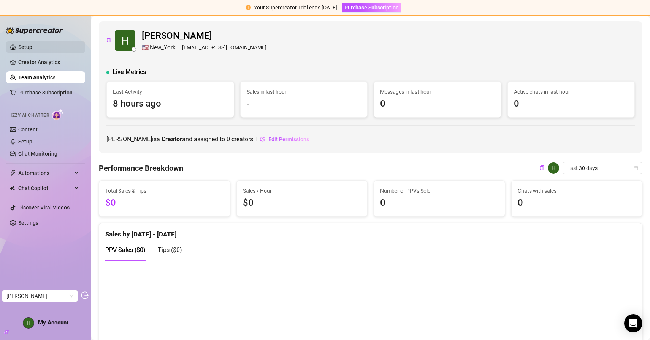
click at [32, 44] on link "Setup" at bounding box center [25, 47] width 14 height 6
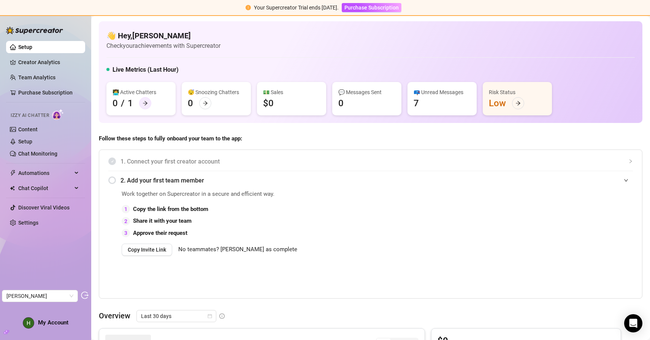
click at [148, 106] on div at bounding box center [145, 103] width 12 height 12
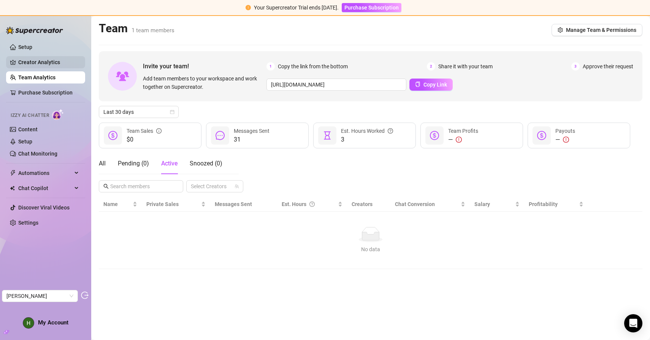
click at [33, 61] on link "Creator Analytics" at bounding box center [48, 62] width 61 height 12
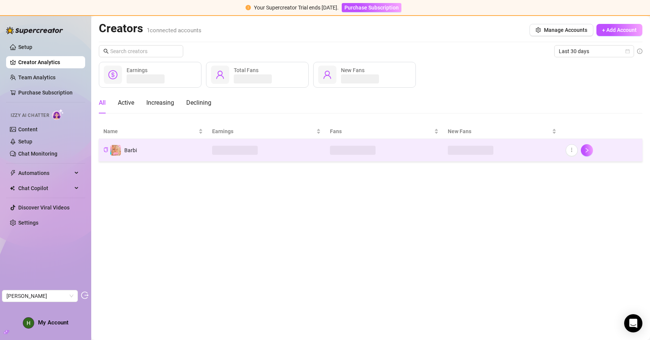
click at [177, 146] on td "Barbi" at bounding box center [153, 150] width 109 height 23
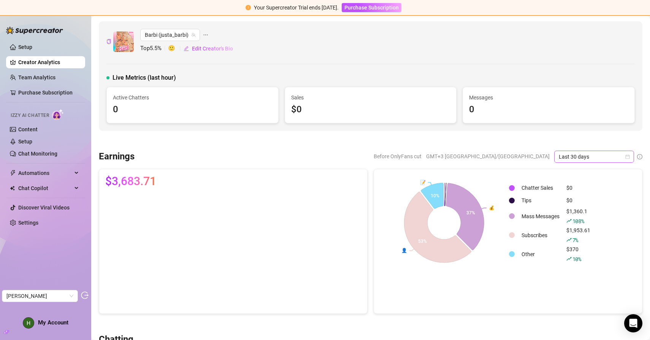
click at [575, 157] on span "Last 30 days" at bounding box center [593, 156] width 71 height 11
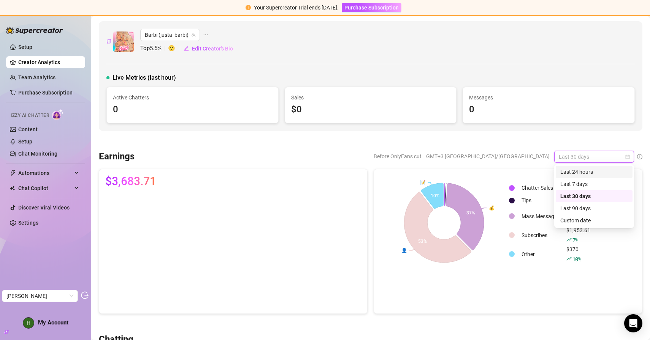
click at [570, 170] on div "Last 24 hours" at bounding box center [594, 172] width 68 height 8
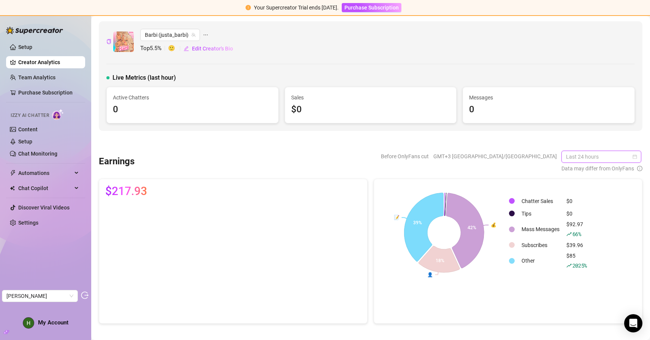
click at [590, 156] on span "Last 24 hours" at bounding box center [601, 156] width 71 height 11
click at [581, 181] on div "Last 7 days" at bounding box center [602, 184] width 68 height 8
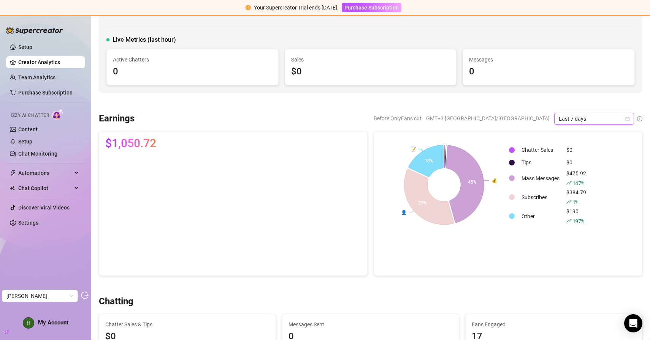
scroll to position [38, 0]
click at [569, 118] on span "Last 7 days" at bounding box center [593, 118] width 71 height 11
click at [581, 166] on div "Last 90 days" at bounding box center [594, 170] width 68 height 8
click at [577, 118] on span "Last 90 days" at bounding box center [593, 118] width 71 height 11
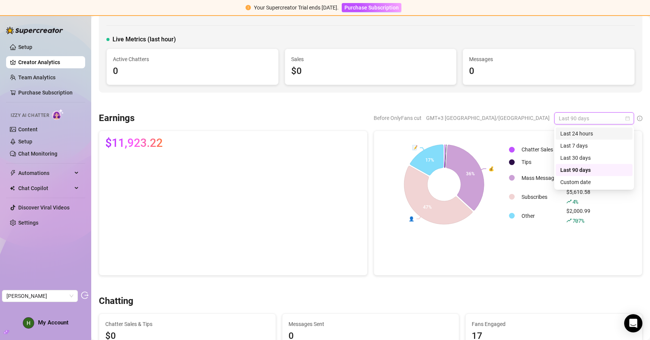
click at [572, 129] on div "Last 24 hours" at bounding box center [593, 134] width 77 height 12
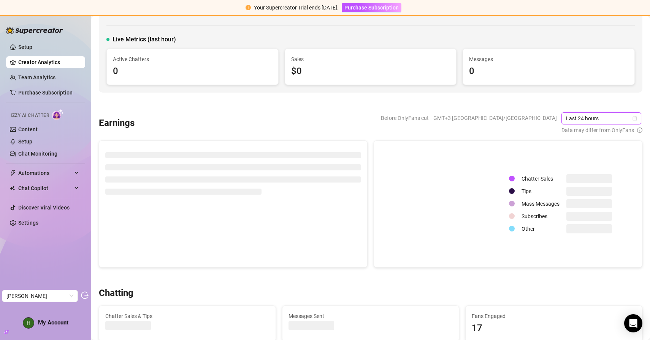
click at [253, 126] on div "Before OnlyFans cut GMT+3 [GEOGRAPHIC_DATA]/[GEOGRAPHIC_DATA] Last 24 hours Las…" at bounding box center [391, 123] width 501 height 22
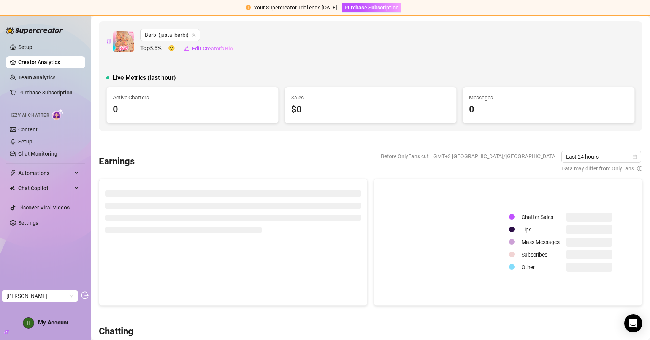
click at [56, 60] on link "Creator Analytics" at bounding box center [48, 62] width 61 height 12
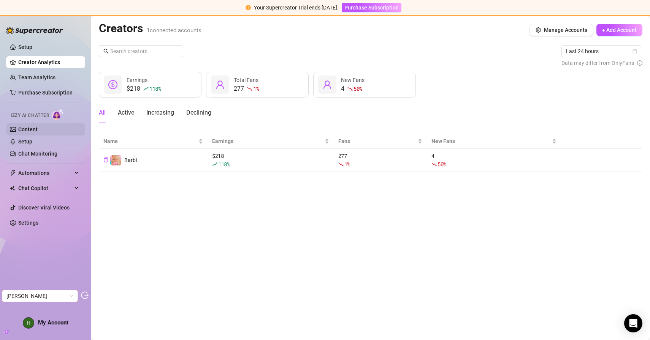
click at [38, 129] on link "Content" at bounding box center [27, 129] width 19 height 6
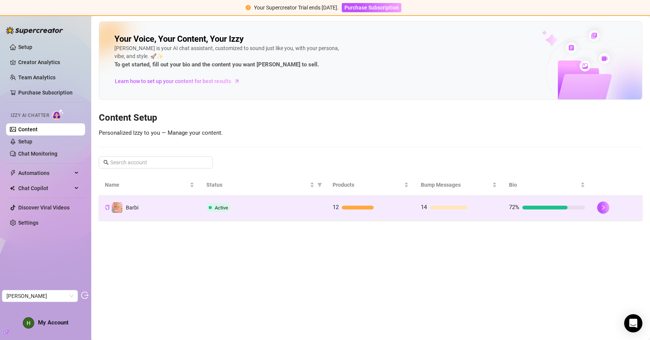
click at [259, 213] on td "Active" at bounding box center [263, 208] width 126 height 25
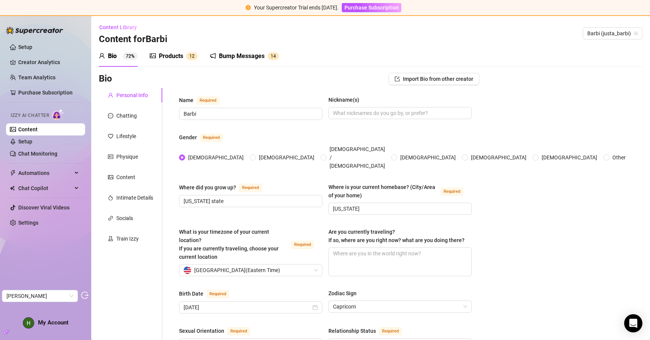
click at [44, 39] on ul "Setup Creator Analytics Team Analytics Purchase Subscription Izzy AI Chatter Co…" at bounding box center [45, 135] width 79 height 194
click at [32, 47] on link "Setup" at bounding box center [25, 47] width 14 height 6
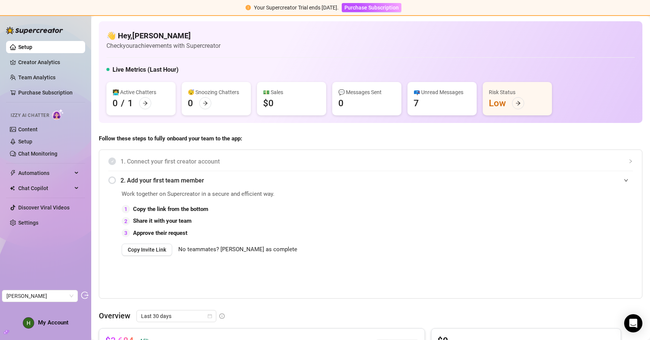
click at [54, 33] on img at bounding box center [34, 31] width 57 height 8
click at [35, 58] on link "Creator Analytics" at bounding box center [48, 62] width 61 height 12
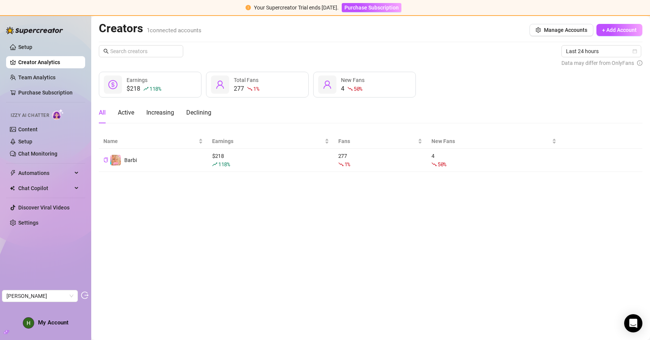
click at [27, 32] on img at bounding box center [34, 31] width 57 height 8
click at [26, 44] on link "Setup" at bounding box center [25, 47] width 14 height 6
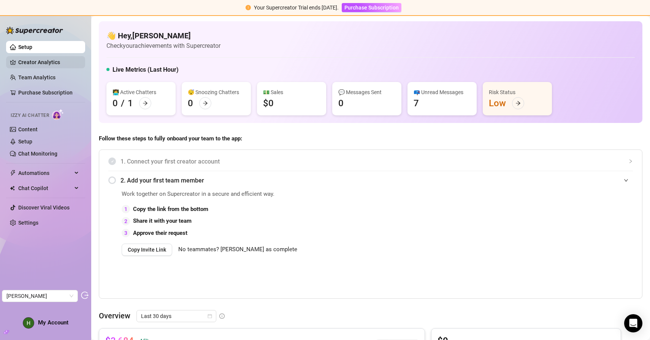
click at [74, 62] on link "Creator Analytics" at bounding box center [48, 62] width 61 height 12
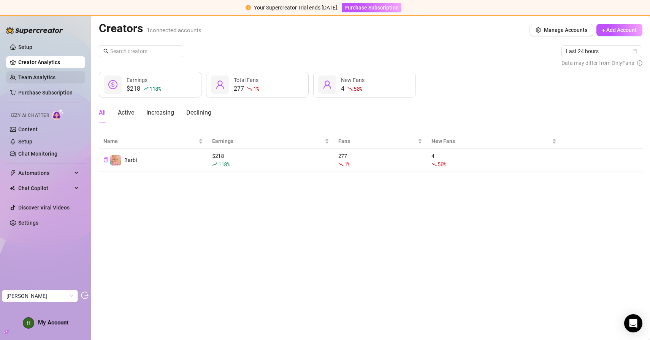
click at [55, 78] on link "Team Analytics" at bounding box center [36, 77] width 37 height 6
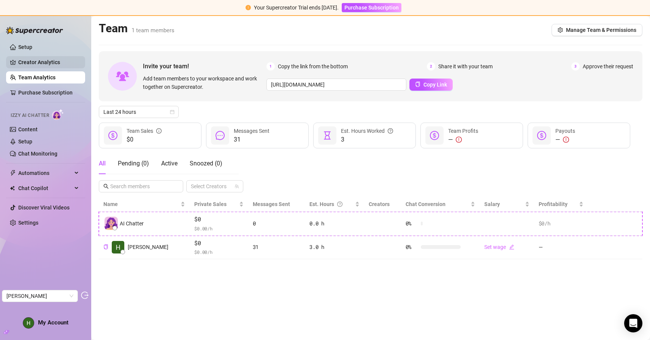
click at [64, 63] on link "Creator Analytics" at bounding box center [48, 62] width 61 height 12
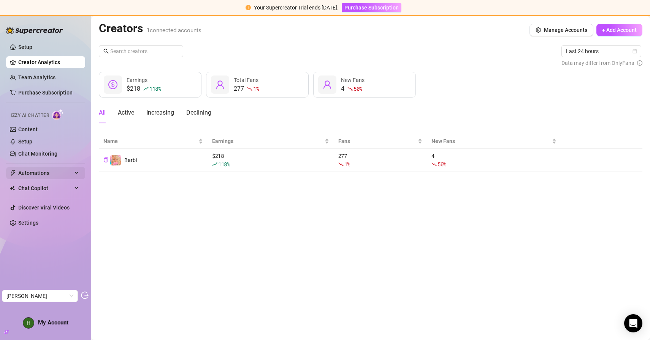
click at [39, 175] on span "Automations" at bounding box center [45, 173] width 54 height 12
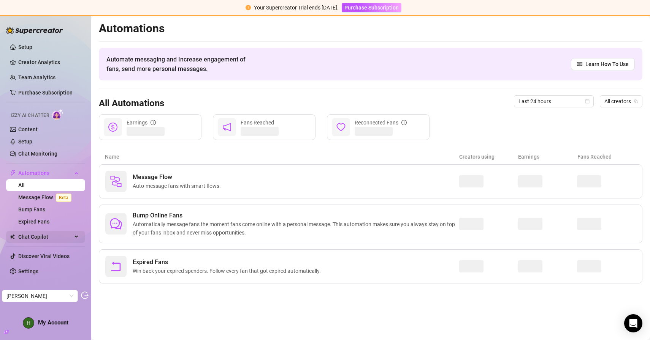
click at [40, 235] on span "Chat Copilot" at bounding box center [45, 237] width 54 height 12
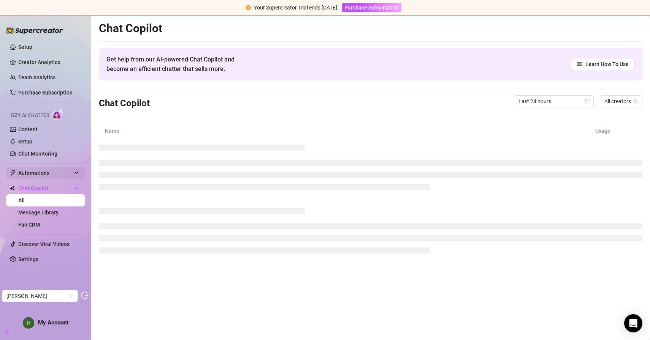
click at [56, 176] on span "Automations" at bounding box center [45, 173] width 54 height 12
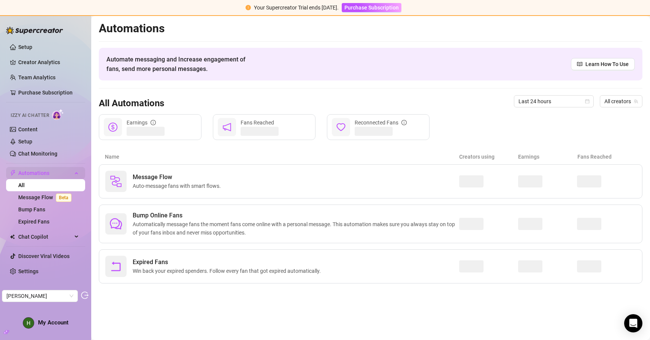
click at [62, 173] on span "Automations" at bounding box center [45, 173] width 54 height 12
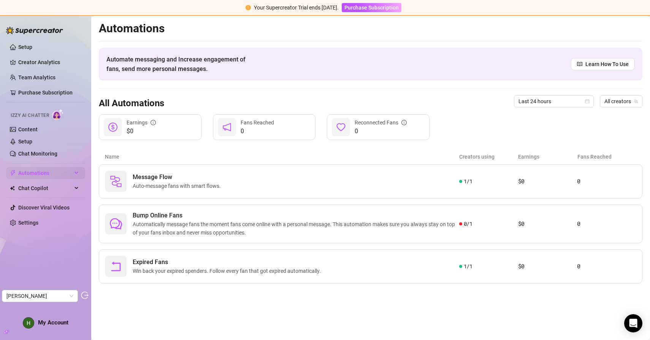
click at [55, 175] on span "Automations" at bounding box center [45, 173] width 54 height 12
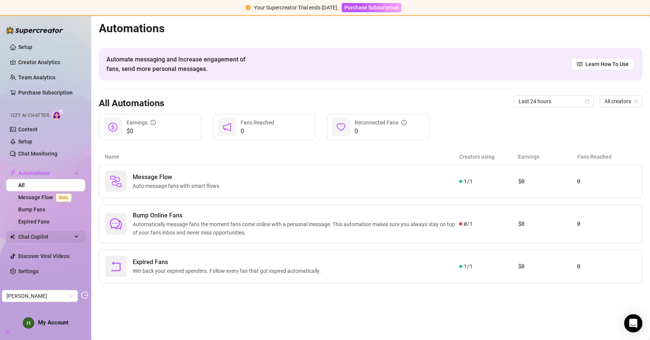
click at [37, 234] on span "Chat Copilot" at bounding box center [45, 237] width 54 height 12
